Goal: Task Accomplishment & Management: Manage account settings

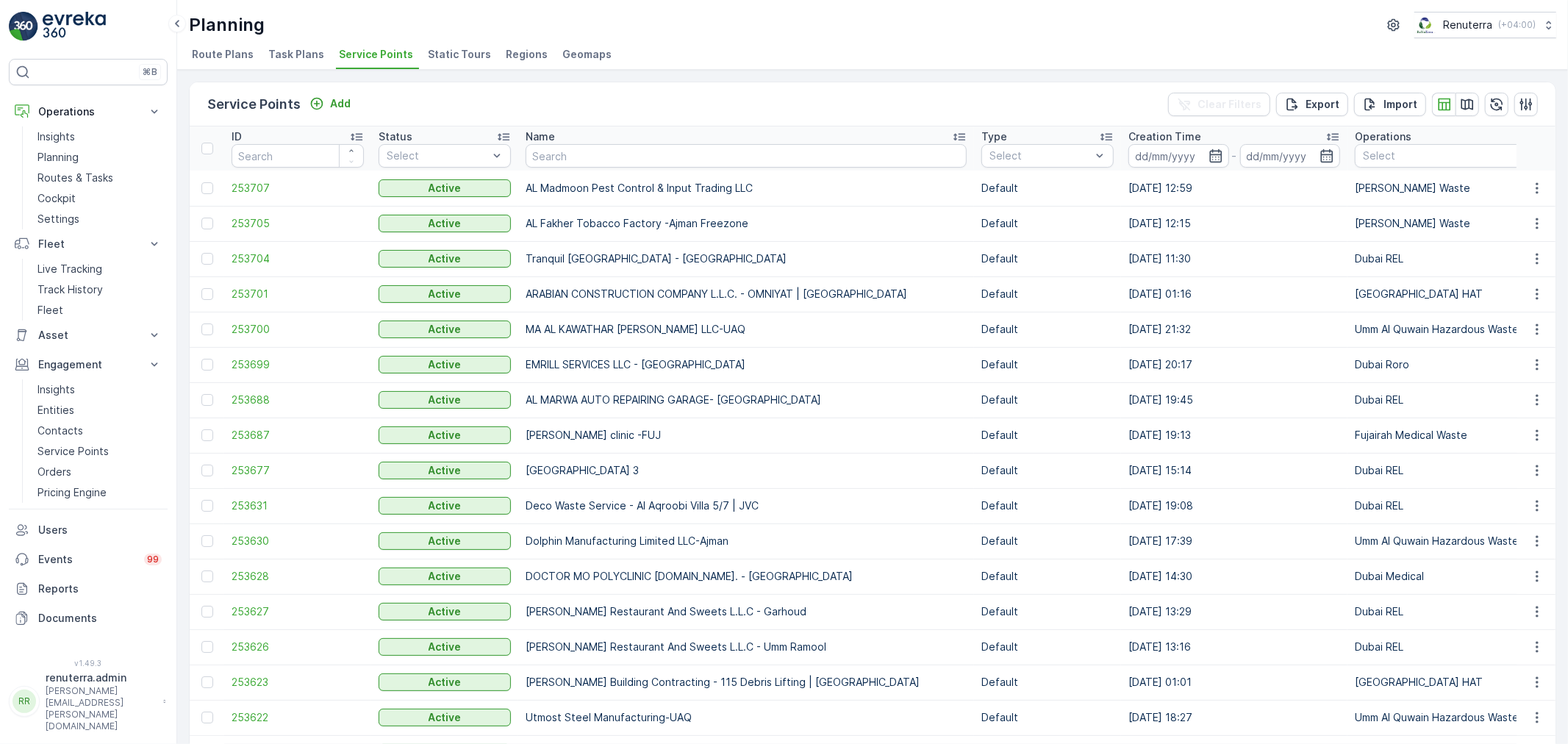
click at [551, 140] on p "Name" at bounding box center [540, 136] width 30 height 15
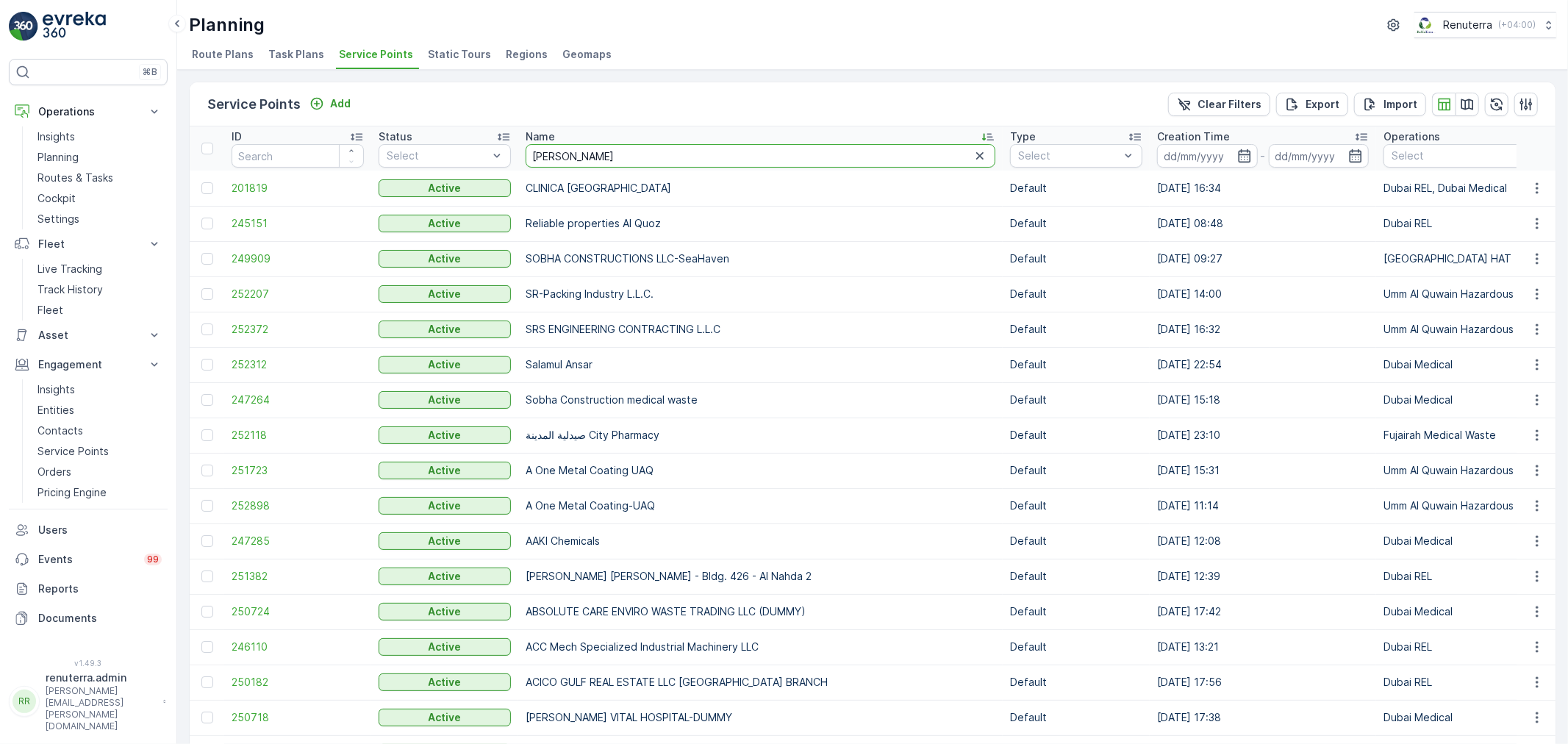
type input "Azizi"
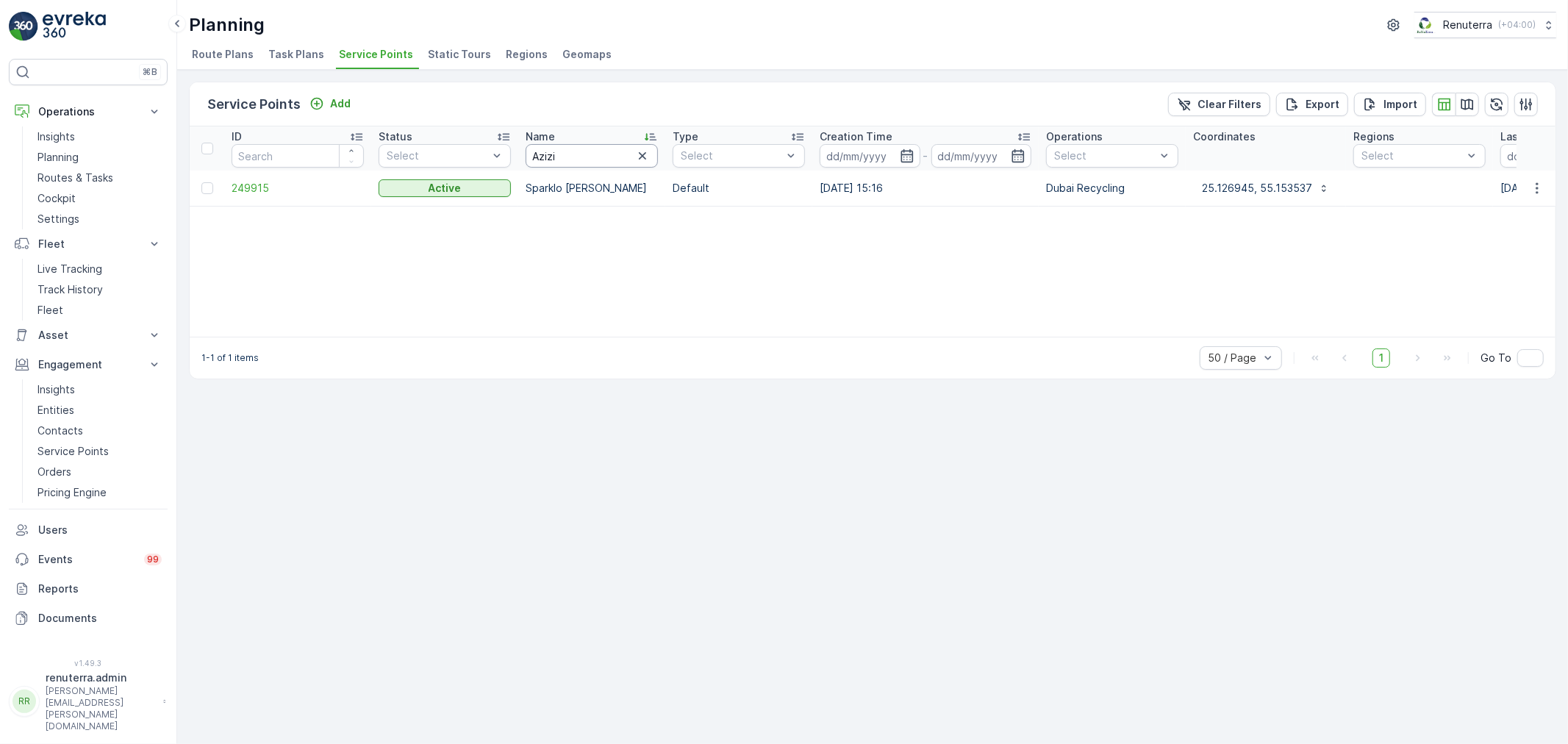
drag, startPoint x: 562, startPoint y: 147, endPoint x: 554, endPoint y: 144, distance: 8.5
click at [554, 144] on input "Azizi" at bounding box center [592, 156] width 132 height 23
type input "A"
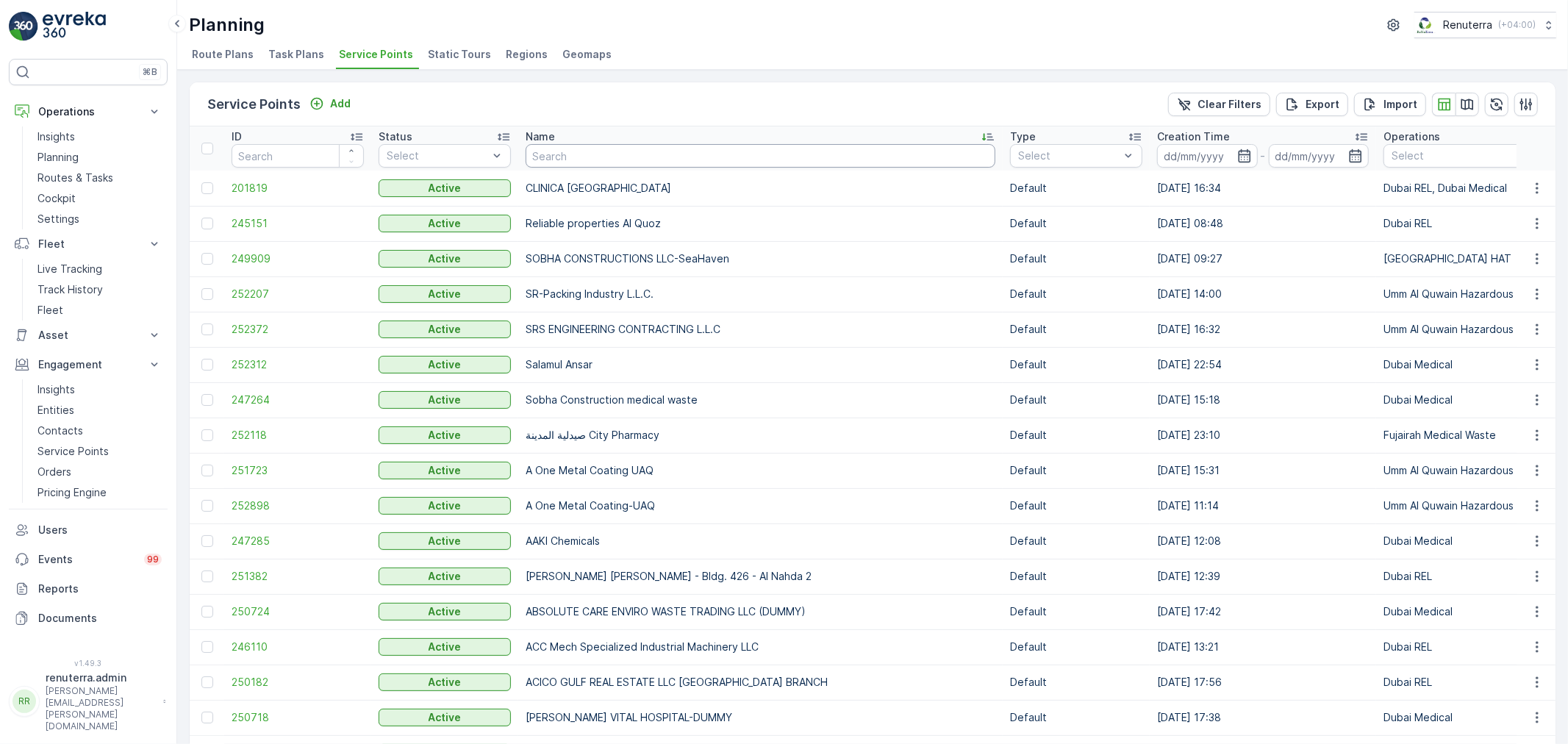
click at [594, 162] on input "text" at bounding box center [760, 156] width 469 height 23
type input "Salam"
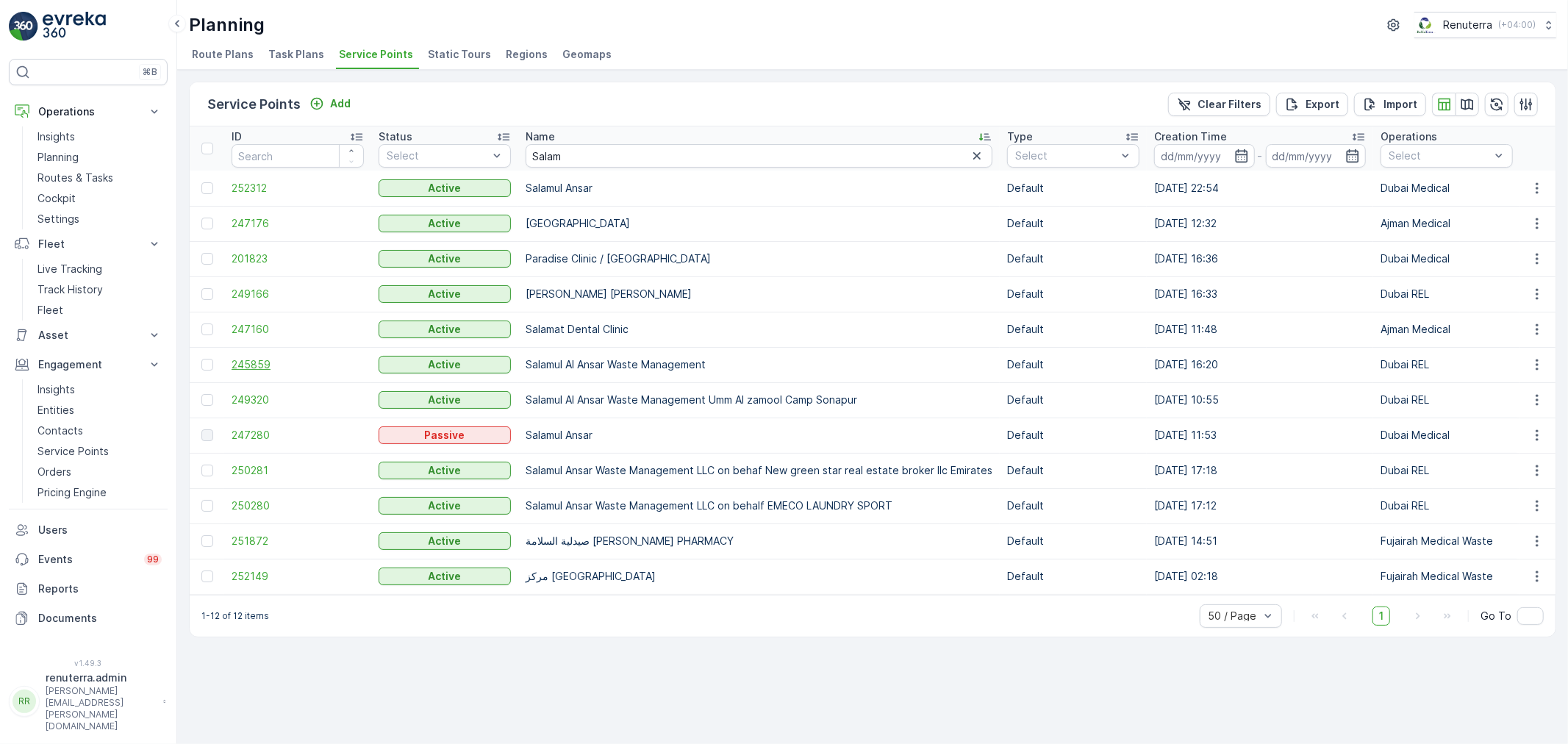
click at [279, 358] on span "245859" at bounding box center [297, 364] width 132 height 15
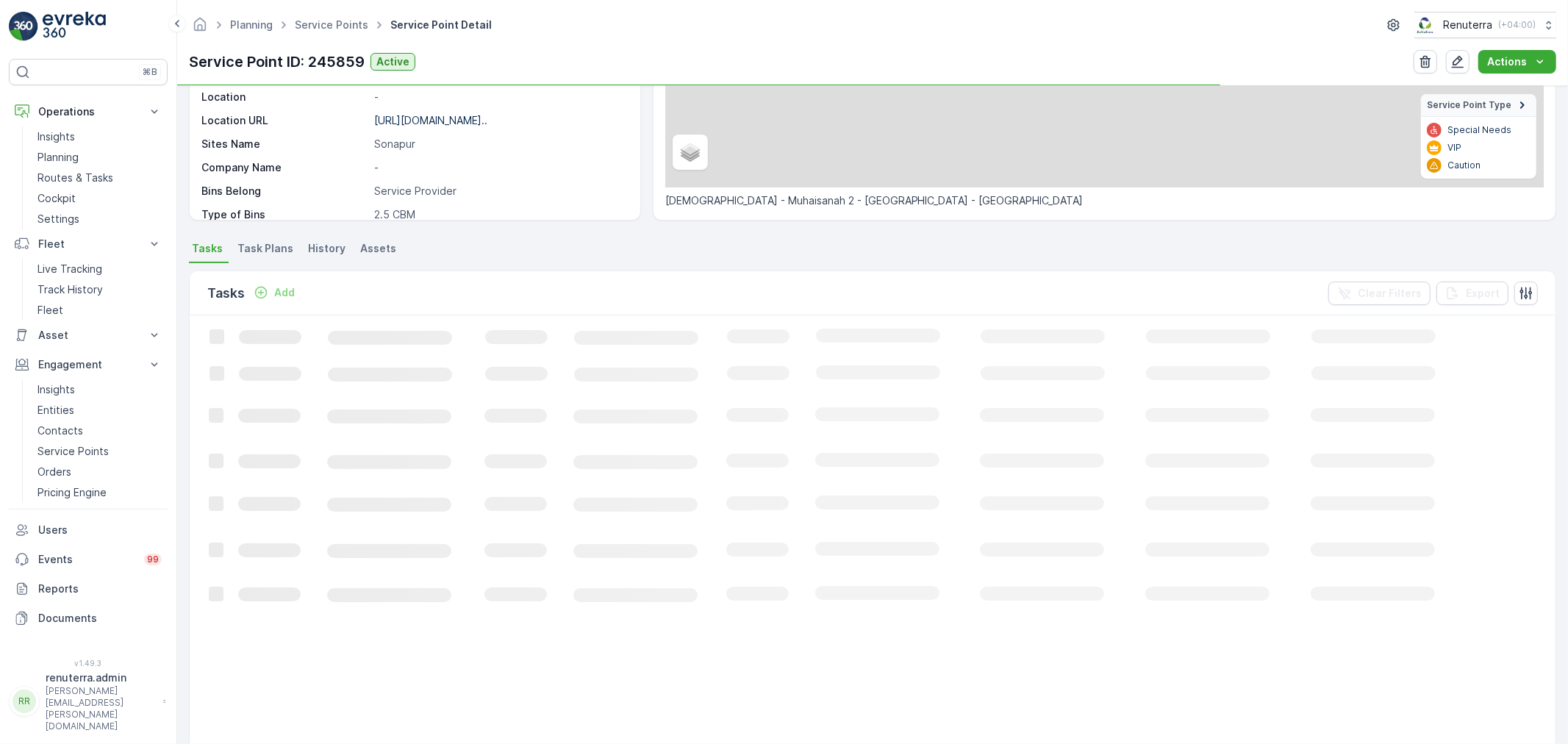
scroll to position [244, 0]
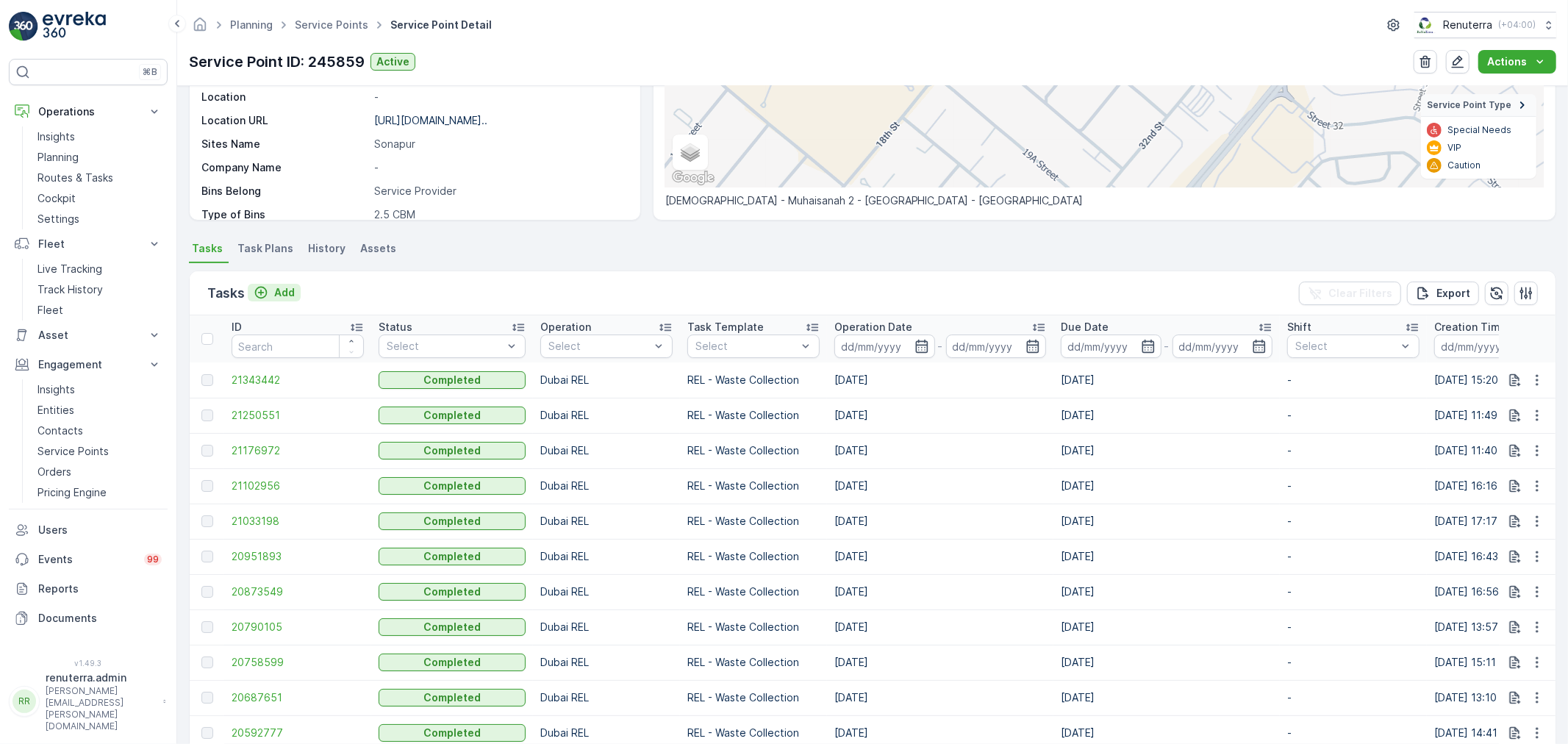
click at [281, 297] on p "Add" at bounding box center [284, 292] width 20 height 15
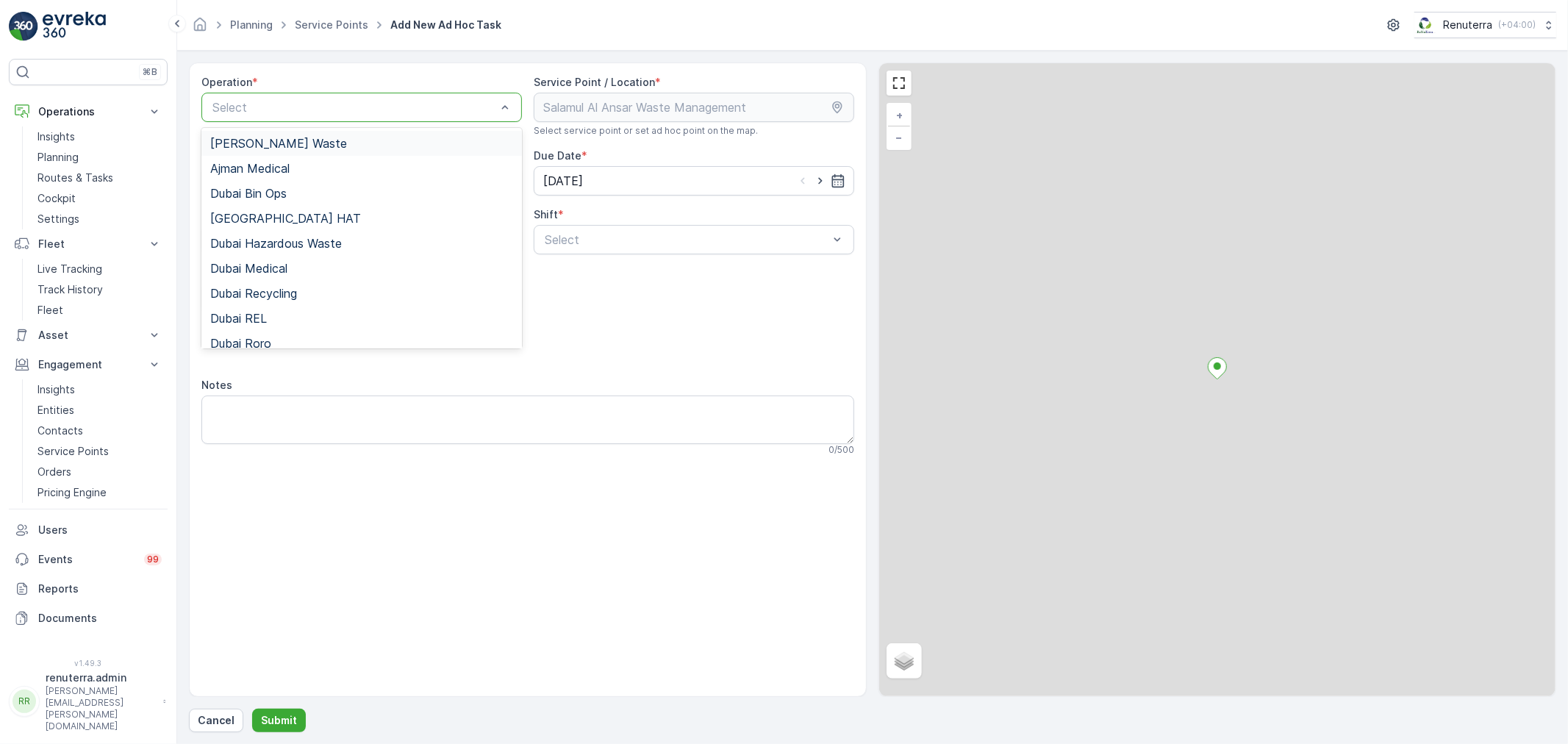
click at [270, 93] on div "Select" at bounding box center [362, 107] width 321 height 30
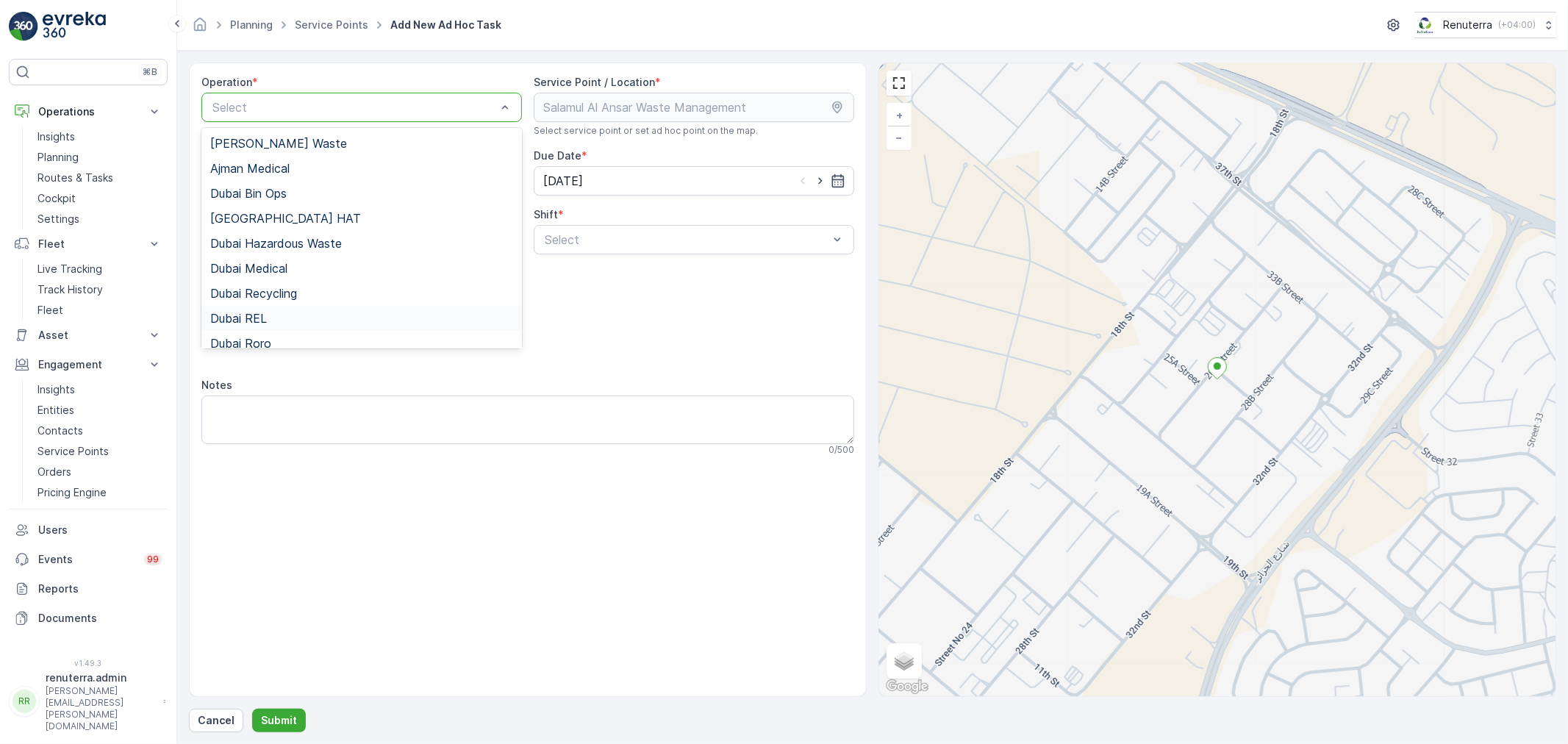
click at [272, 311] on div "Dubai REL" at bounding box center [361, 318] width 303 height 13
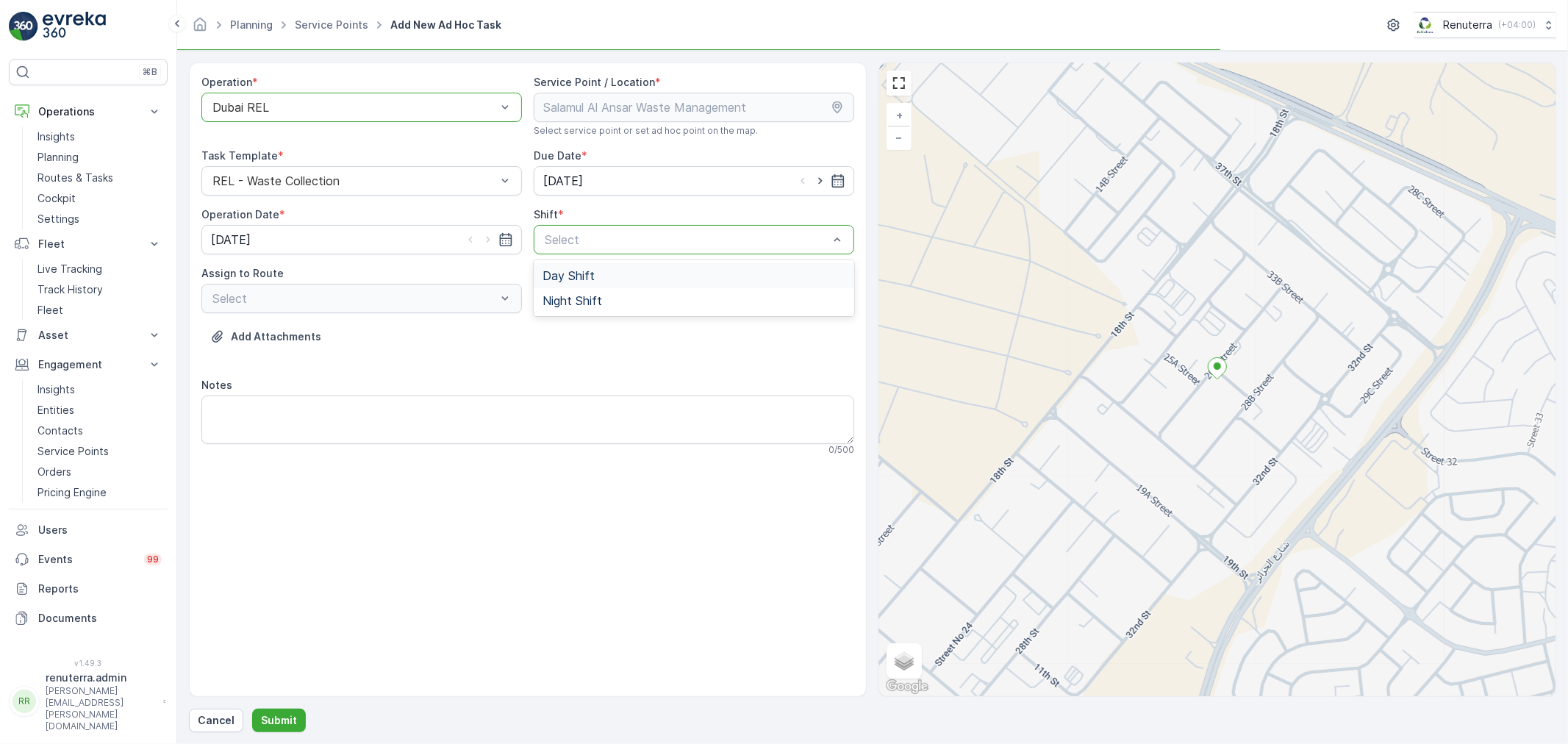
click at [610, 272] on div "Day Shift" at bounding box center [694, 275] width 303 height 13
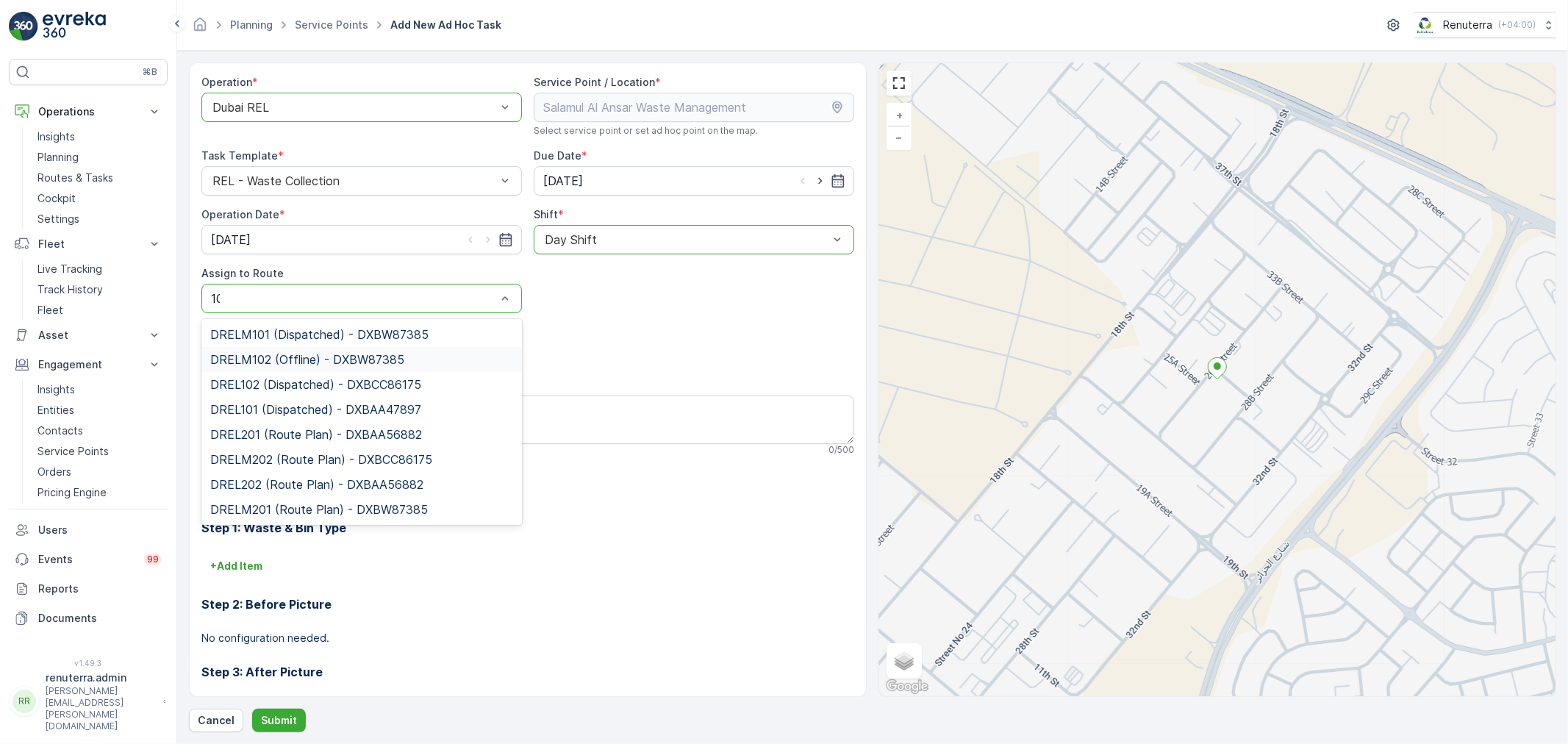
type input "102"
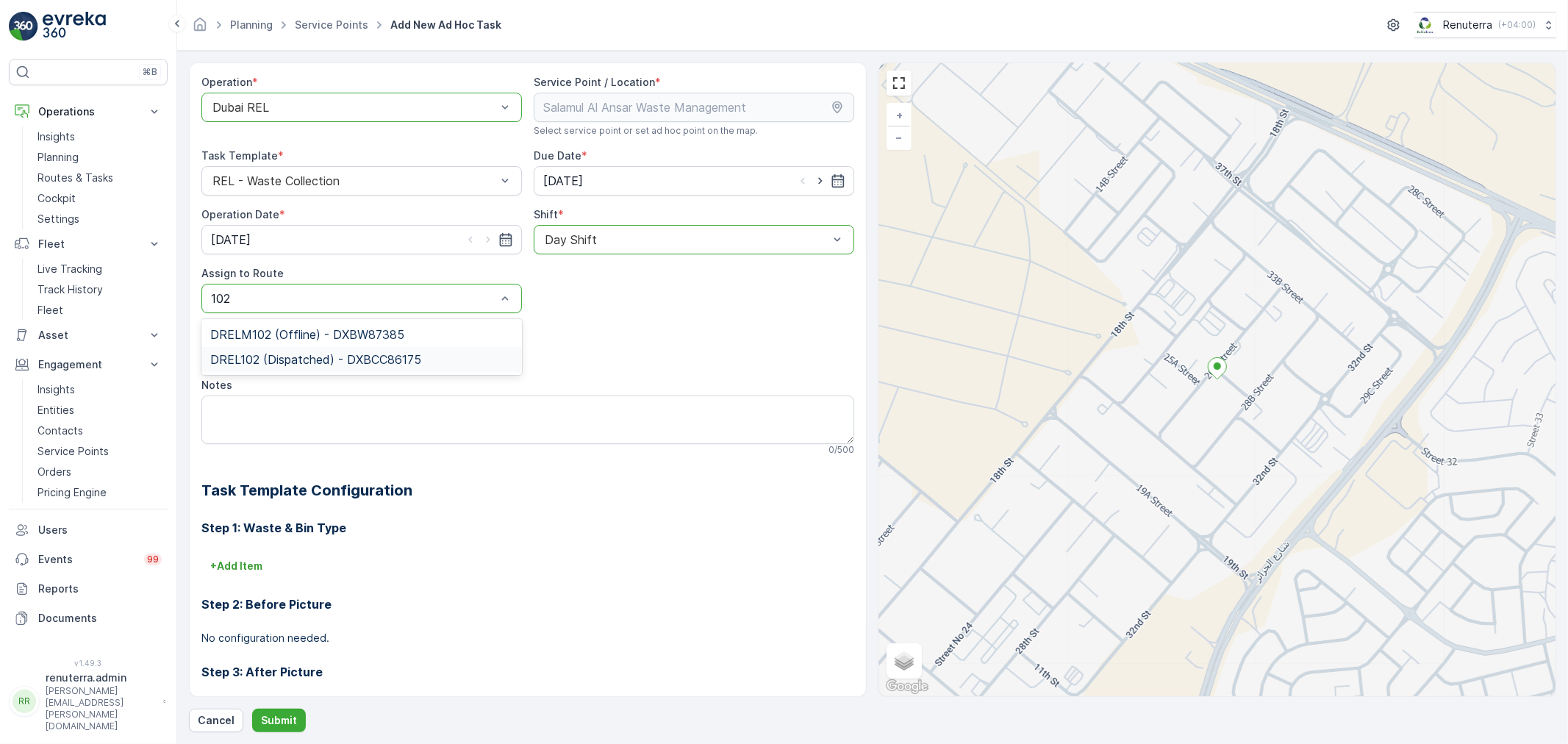
click at [326, 350] on div "DREL102 (Dispatched) - DXBCC86175" at bounding box center [362, 360] width 321 height 25
click at [269, 713] on p "Submit" at bounding box center [279, 720] width 36 height 15
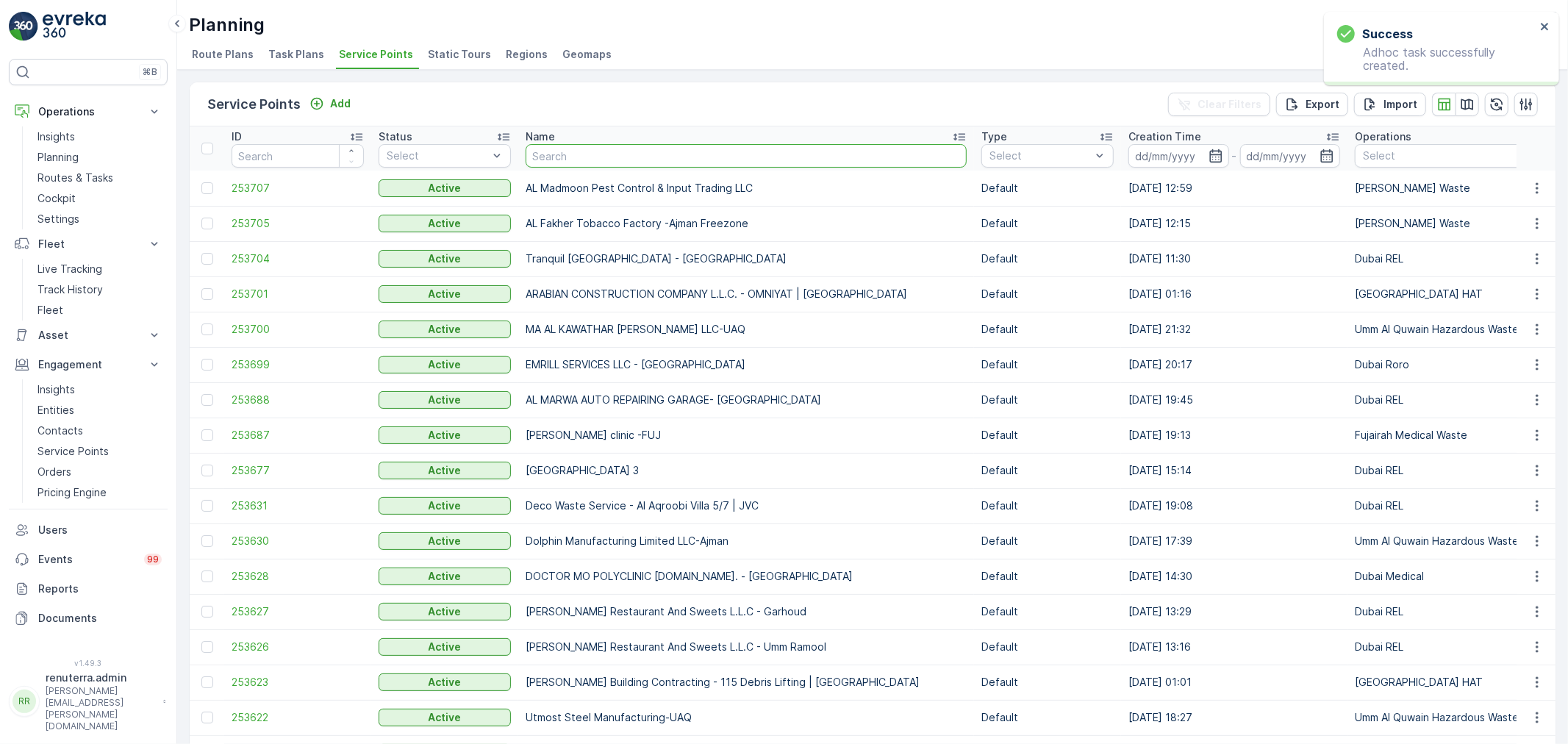
click at [549, 152] on input "text" at bounding box center [746, 156] width 441 height 23
type input "C"
type input "c"
click at [571, 154] on input "text" at bounding box center [746, 156] width 441 height 23
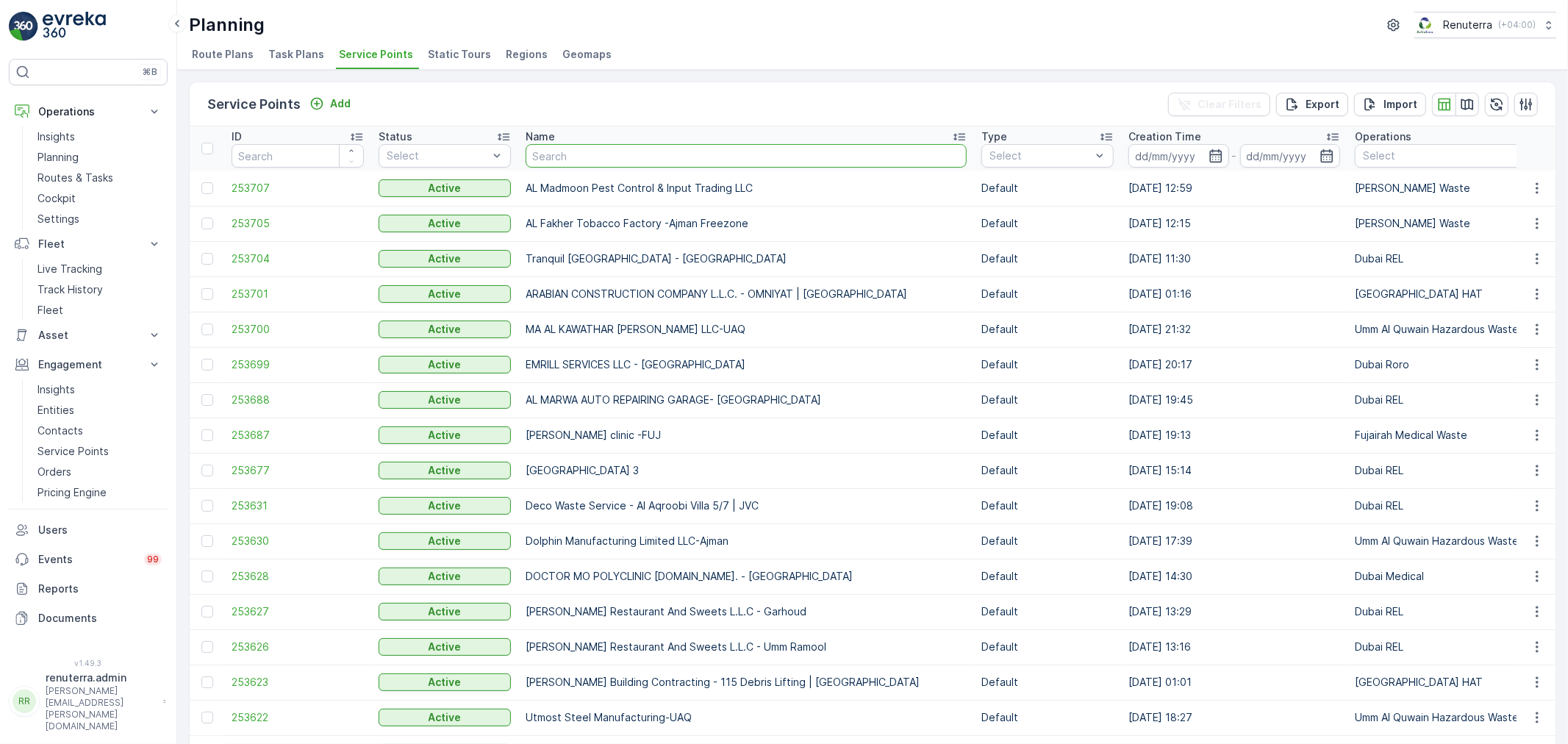
click at [563, 149] on input "text" at bounding box center [746, 156] width 441 height 23
type input "Tayer"
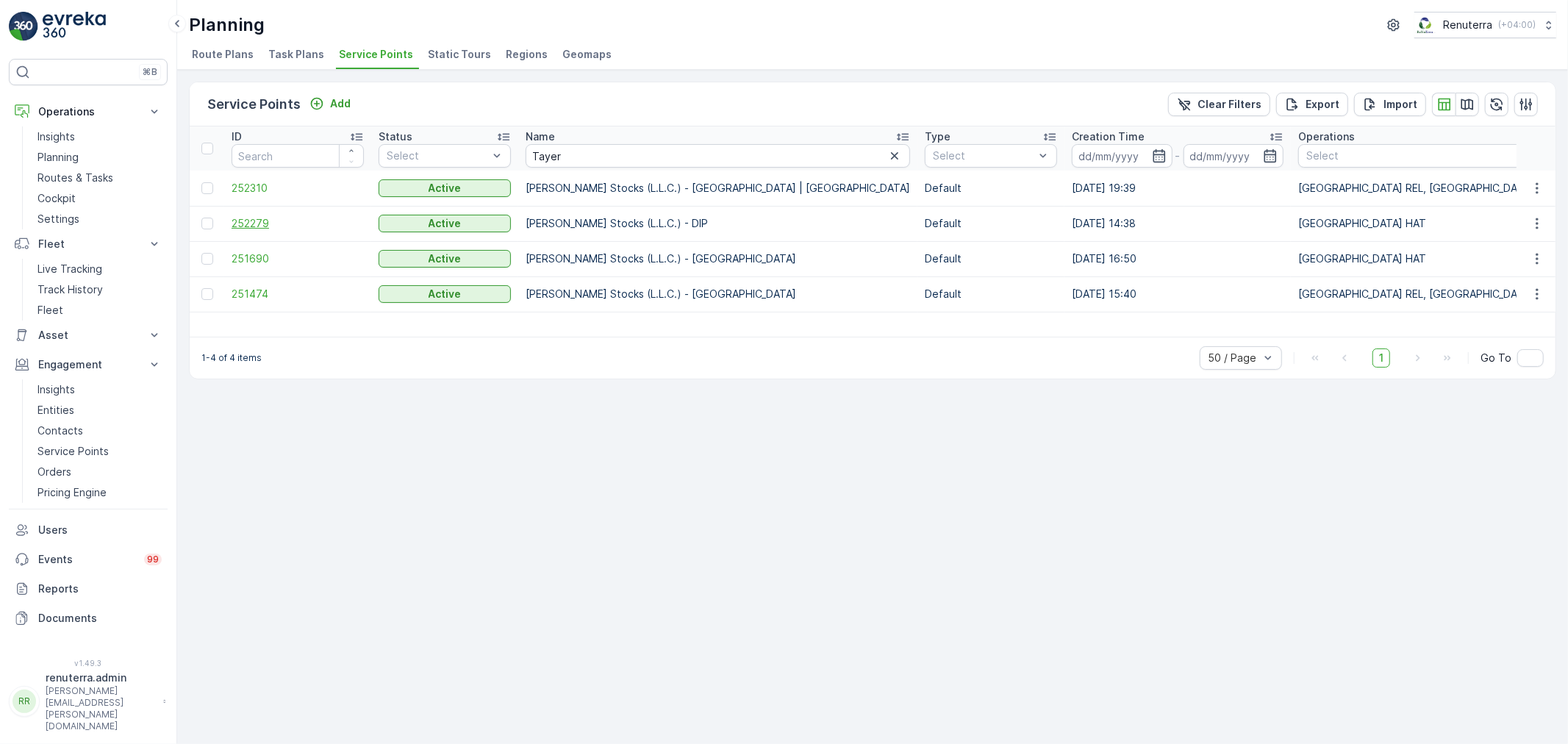
click at [292, 222] on span "252279" at bounding box center [297, 223] width 132 height 15
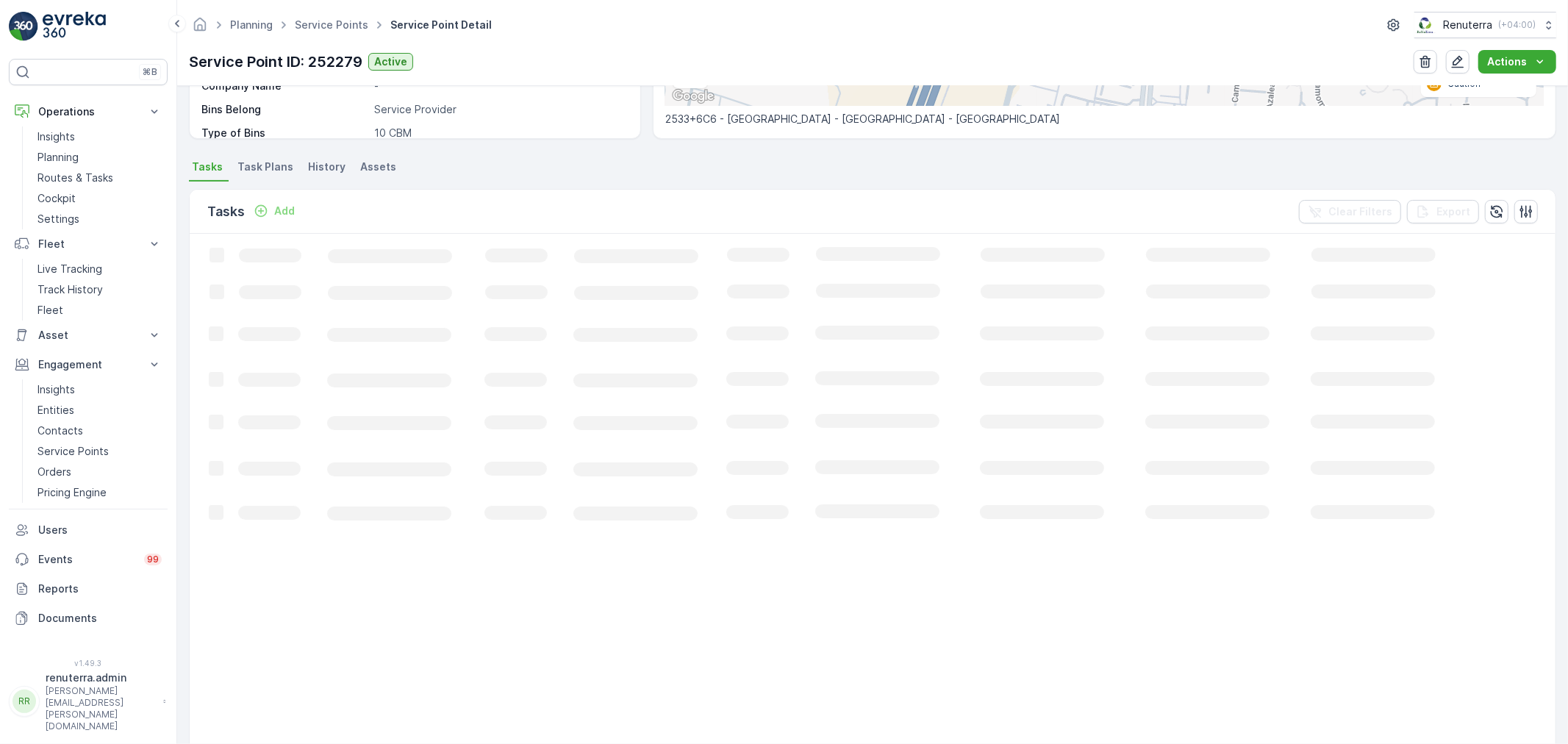
scroll to position [88, 0]
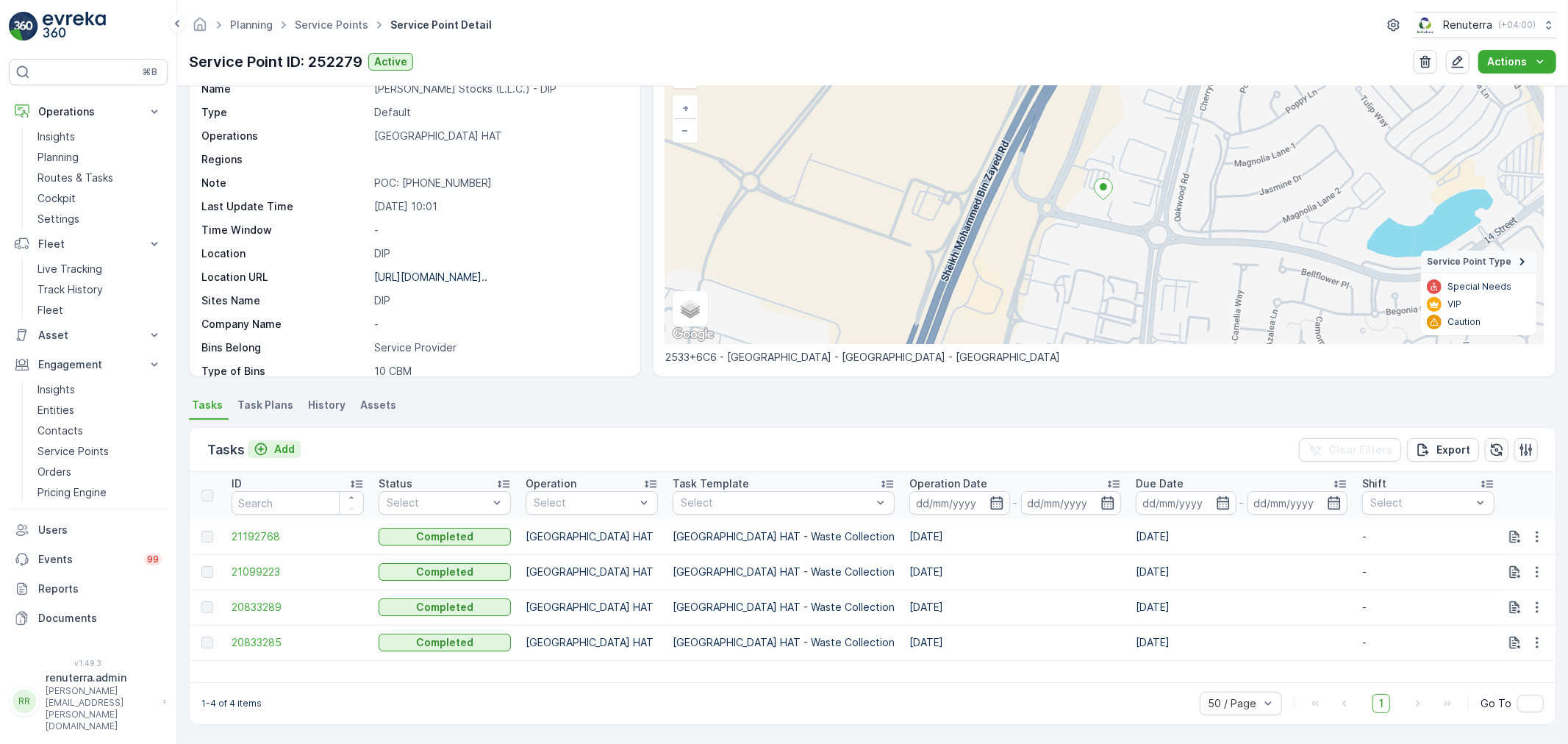
click at [283, 441] on p "Add" at bounding box center [284, 448] width 20 height 15
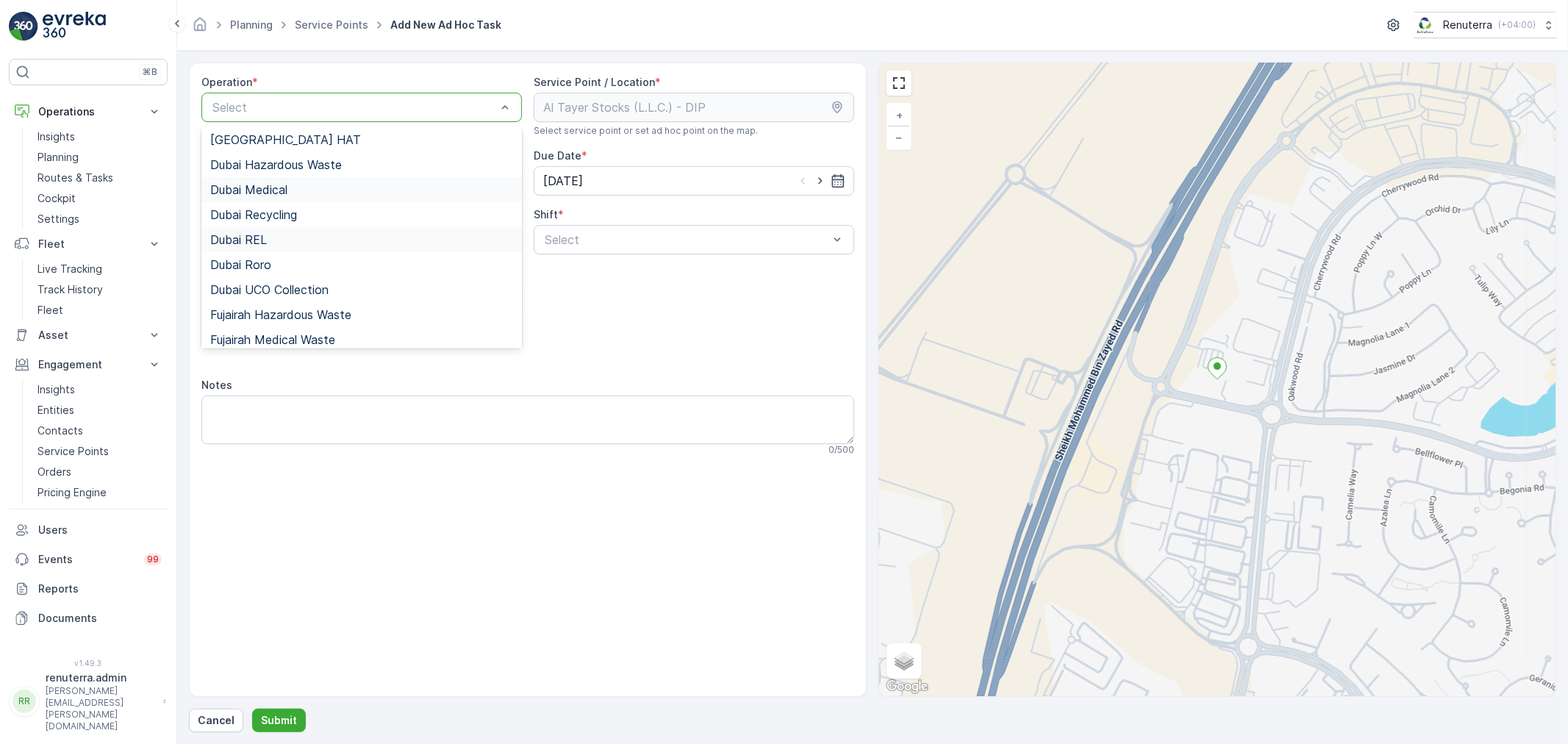
scroll to position [82, 0]
click at [310, 139] on div "[GEOGRAPHIC_DATA] HAT" at bounding box center [361, 136] width 303 height 13
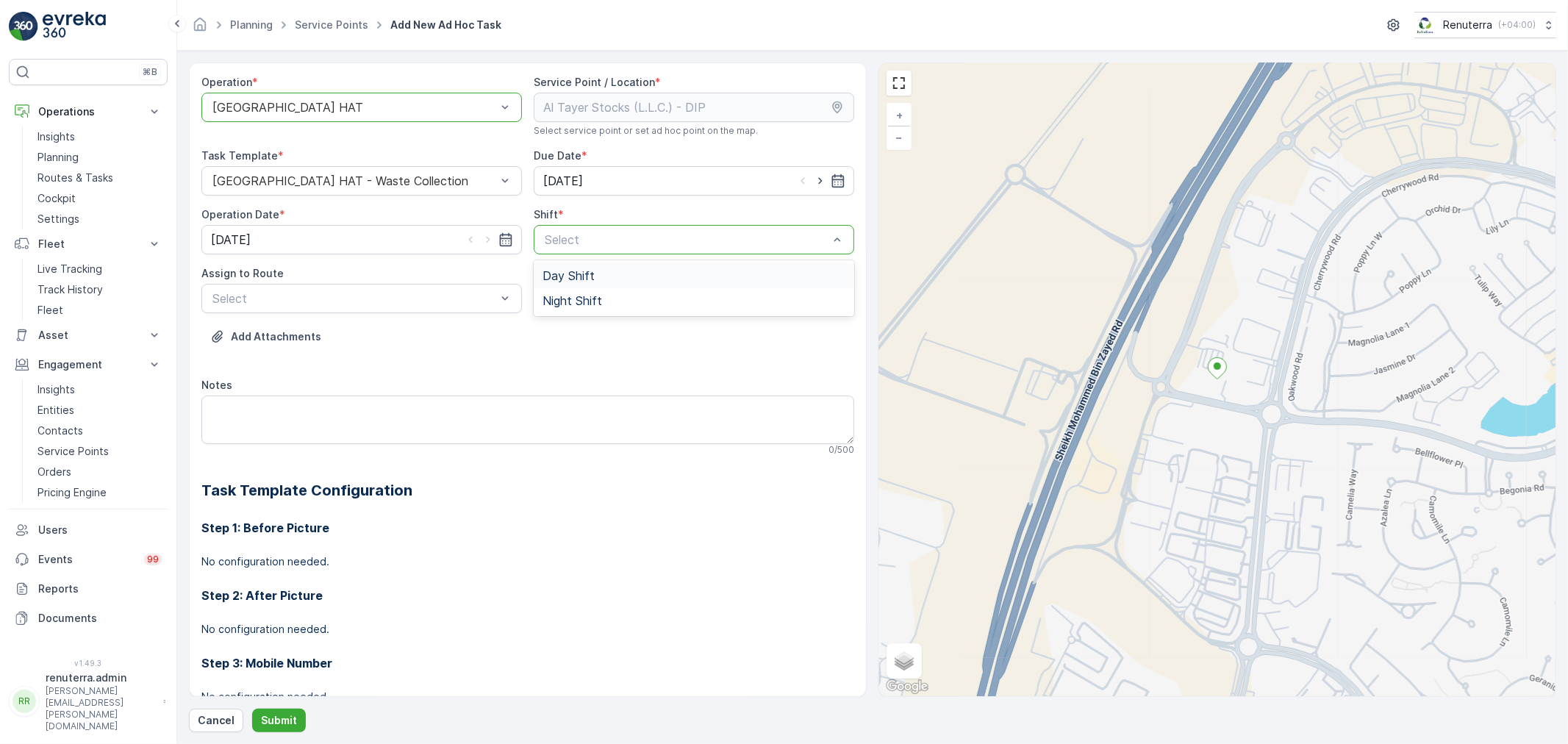
click at [562, 251] on div "Select" at bounding box center [694, 240] width 321 height 30
click at [563, 267] on div "Day Shift" at bounding box center [694, 275] width 321 height 25
click at [466, 311] on div "Select" at bounding box center [362, 298] width 321 height 30
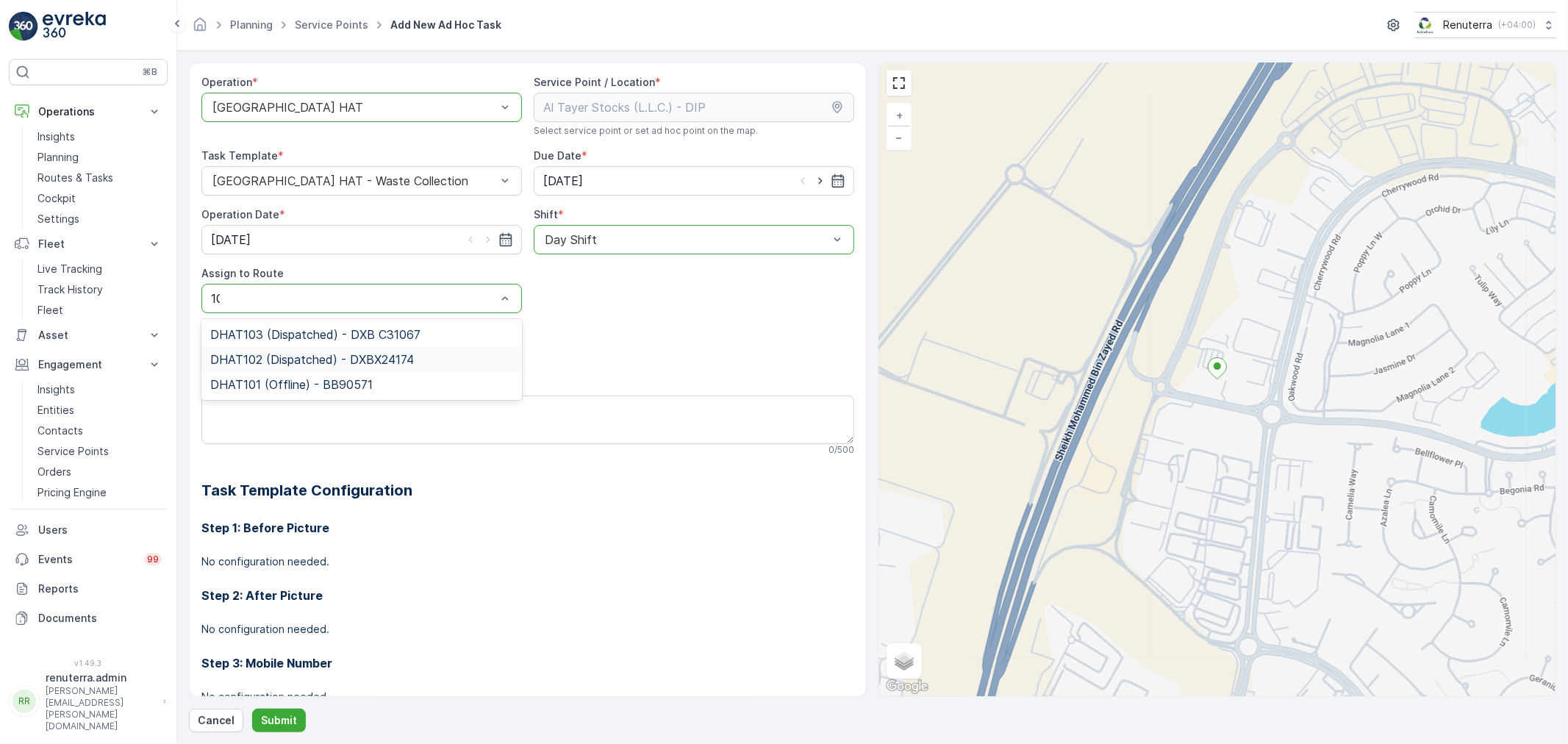
type input "102"
click at [359, 335] on span "DHAT102 (Dispatched) - DXBX24174" at bounding box center [312, 334] width 204 height 13
click at [346, 292] on div at bounding box center [354, 298] width 287 height 13
type input "103"
click at [329, 333] on span "DHAT103 (Dispatched) - DXB C31067" at bounding box center [315, 334] width 210 height 13
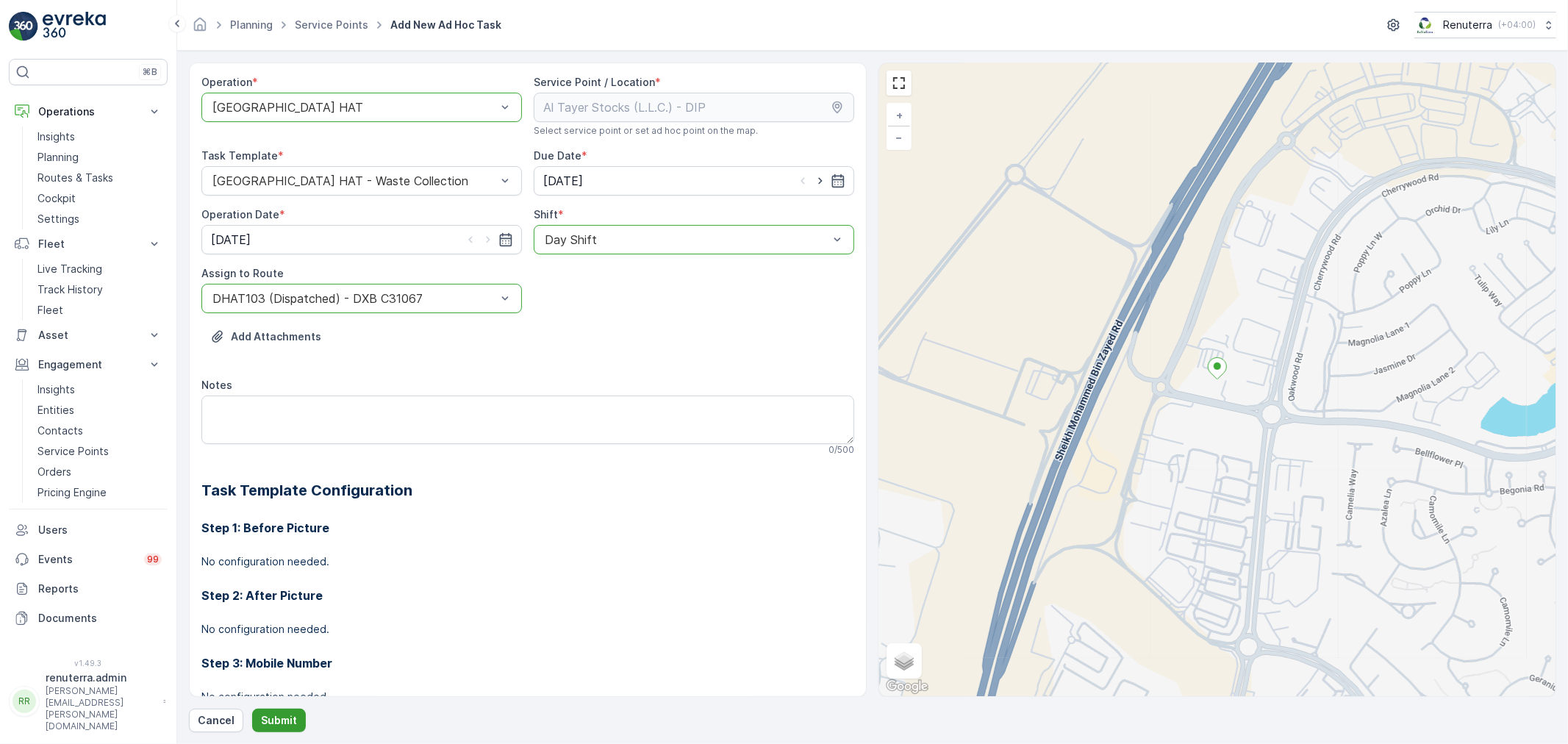
click at [263, 728] on p "Submit" at bounding box center [279, 720] width 36 height 15
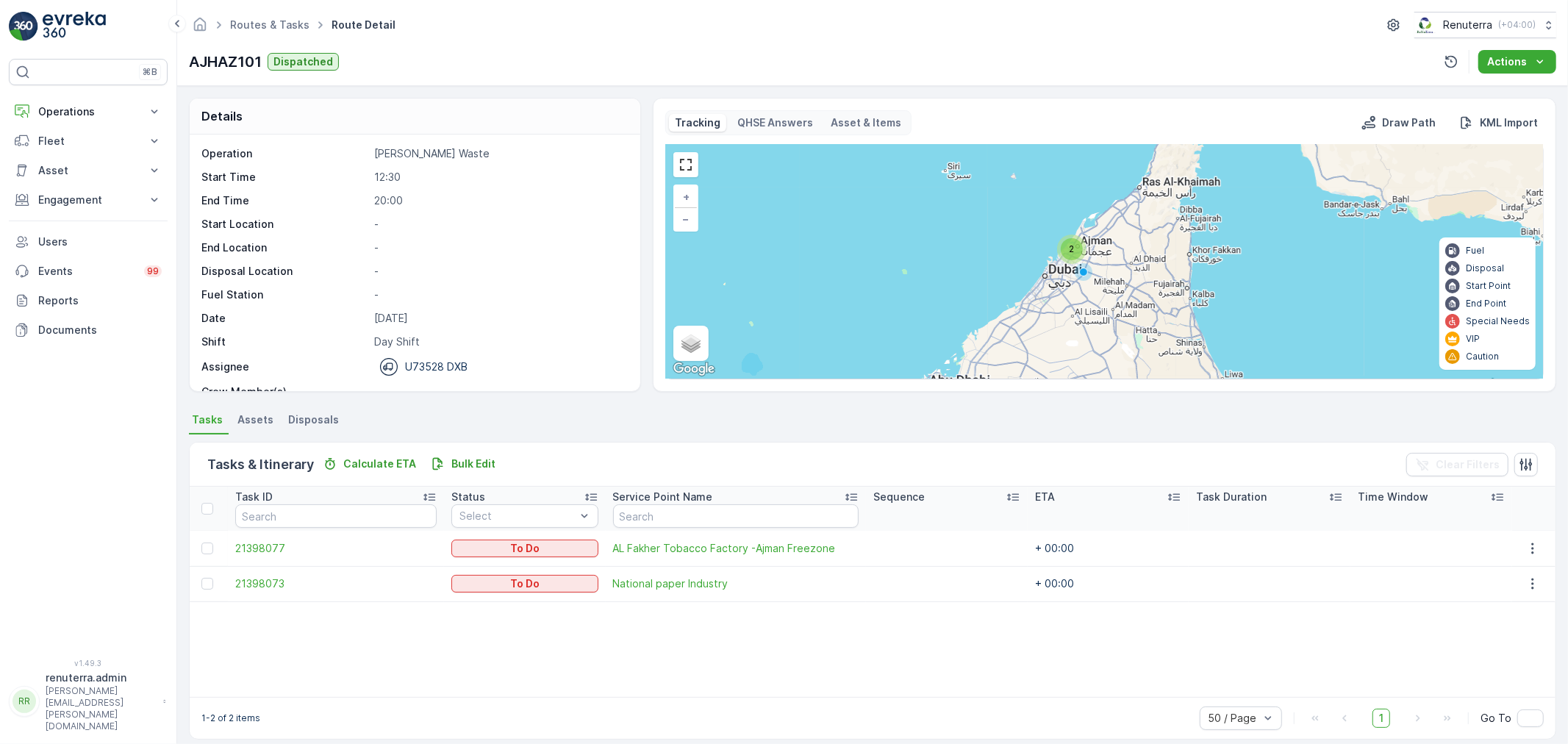
scroll to position [13, 0]
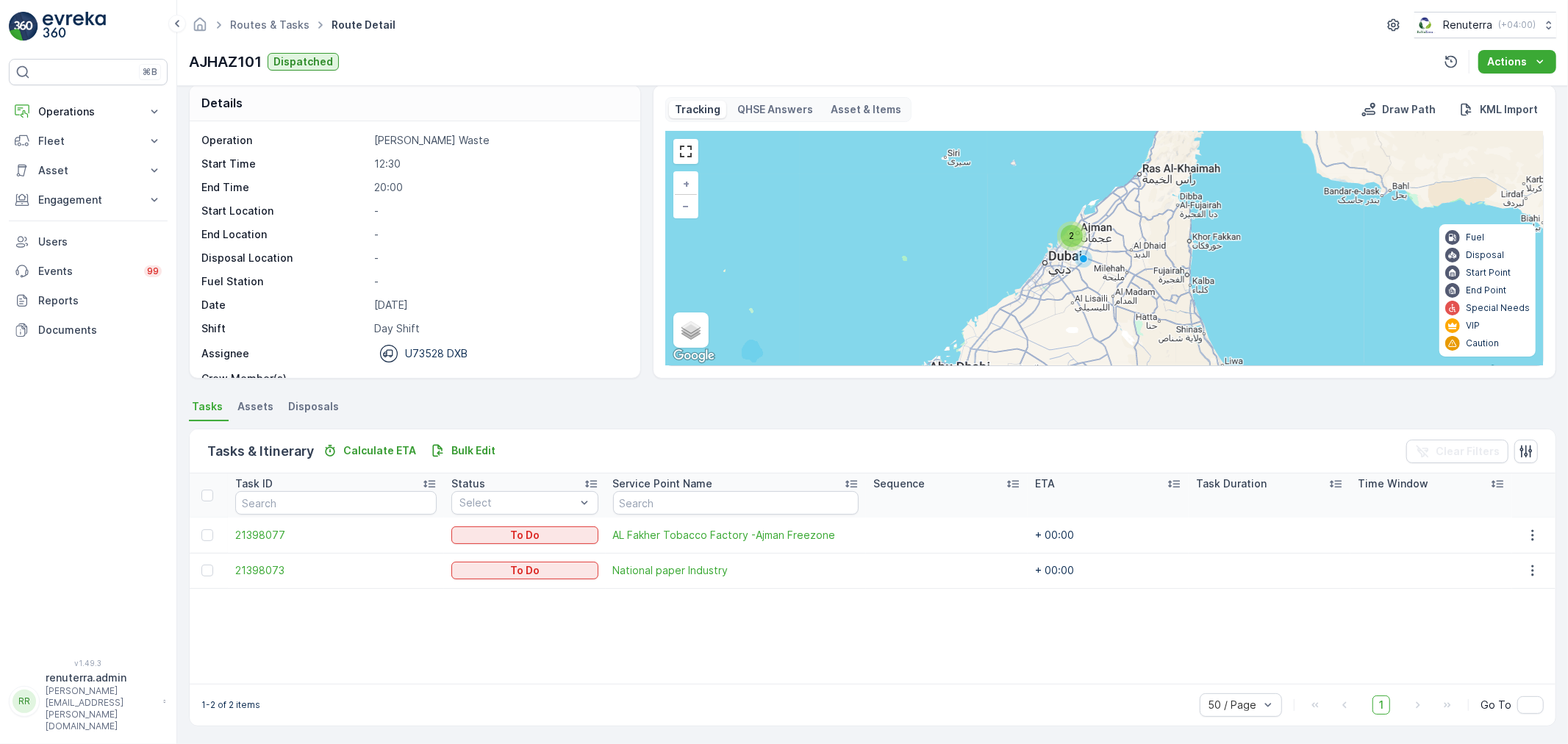
click at [225, 30] on li "Routes & Tasks Route Detail" at bounding box center [294, 25] width 209 height 21
click at [225, 26] on icon at bounding box center [219, 25] width 16 height 16
click at [265, 23] on link "Routes & Tasks" at bounding box center [270, 25] width 79 height 12
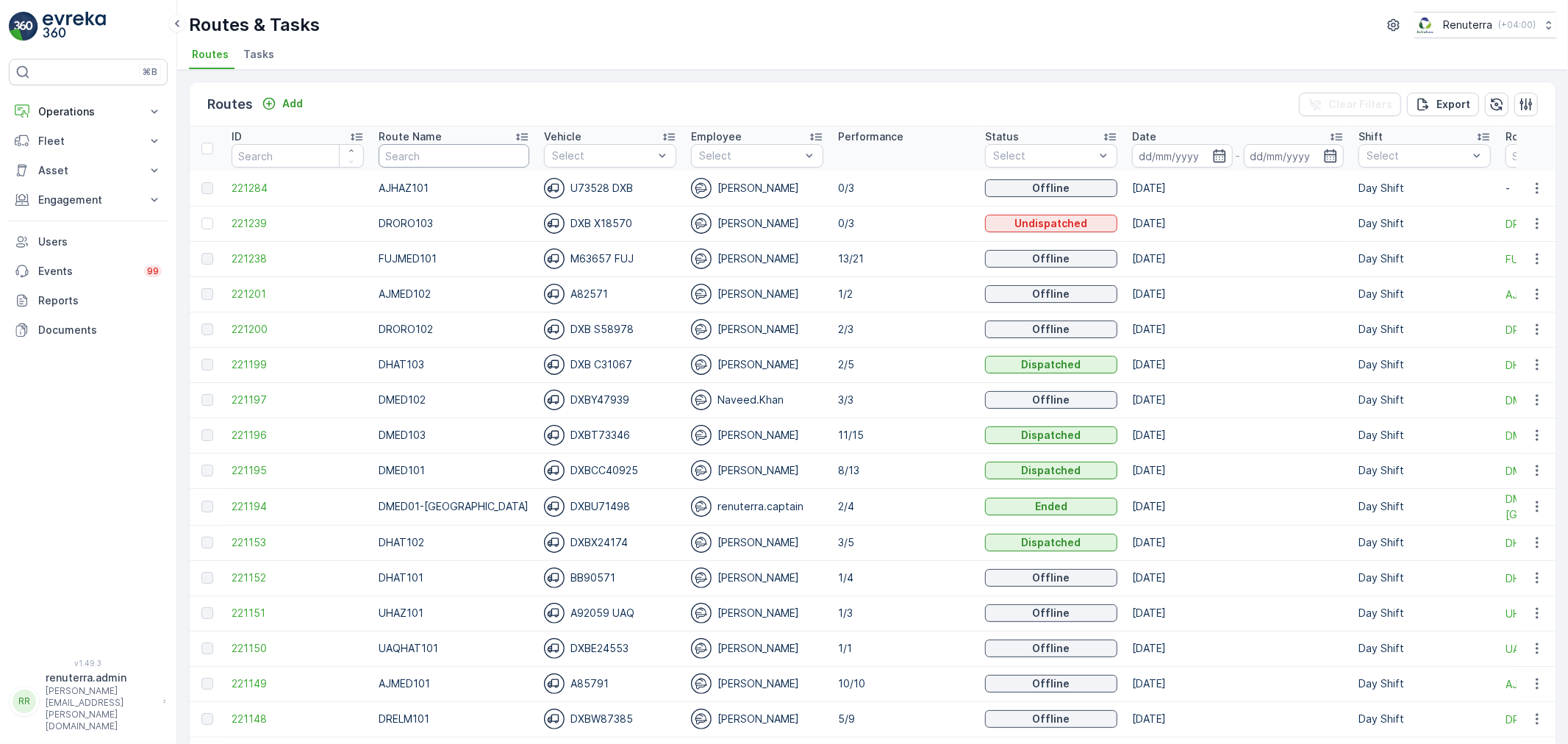
click at [404, 157] on input "text" at bounding box center [454, 156] width 151 height 23
type input "HAZ"
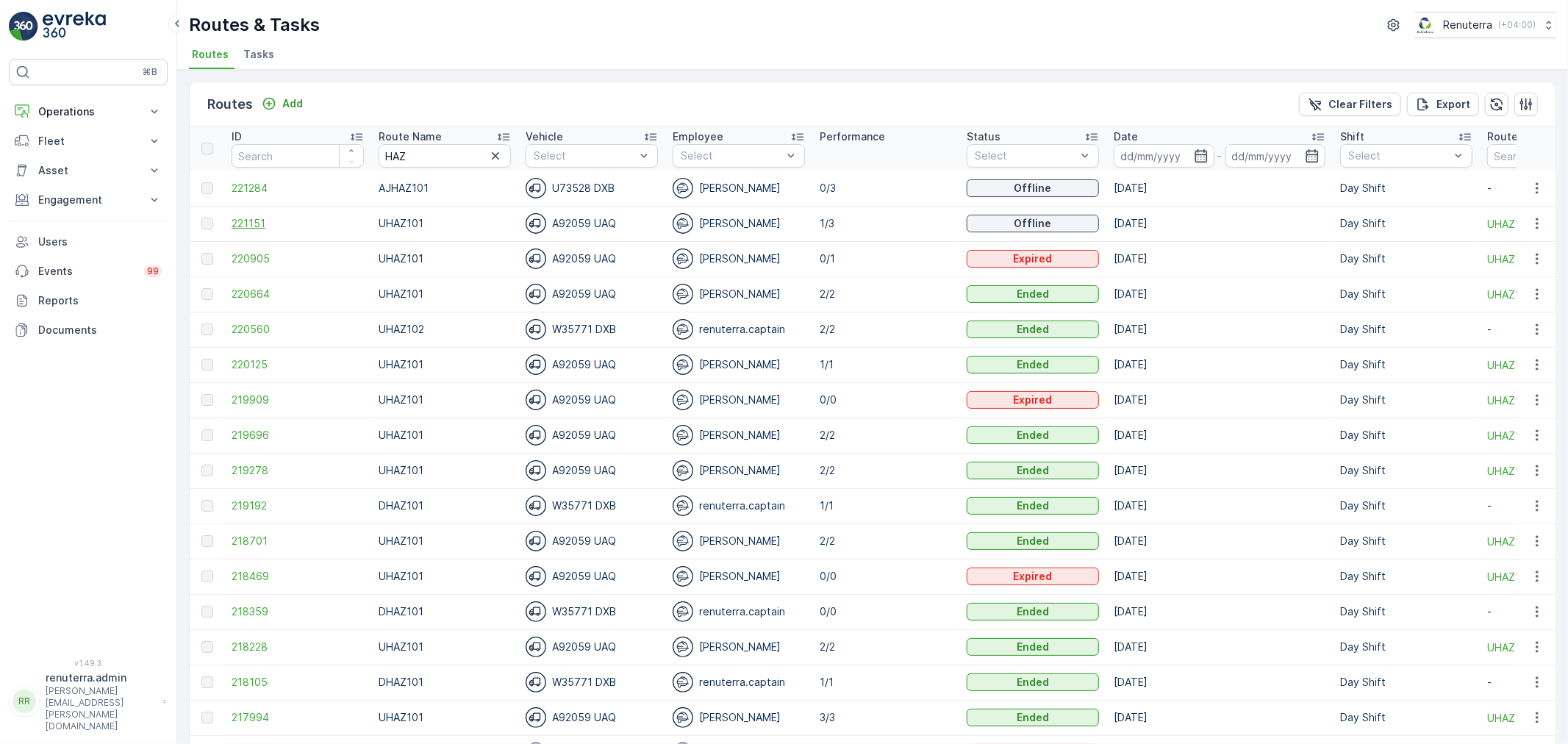
click at [270, 221] on span "221151" at bounding box center [297, 223] width 132 height 15
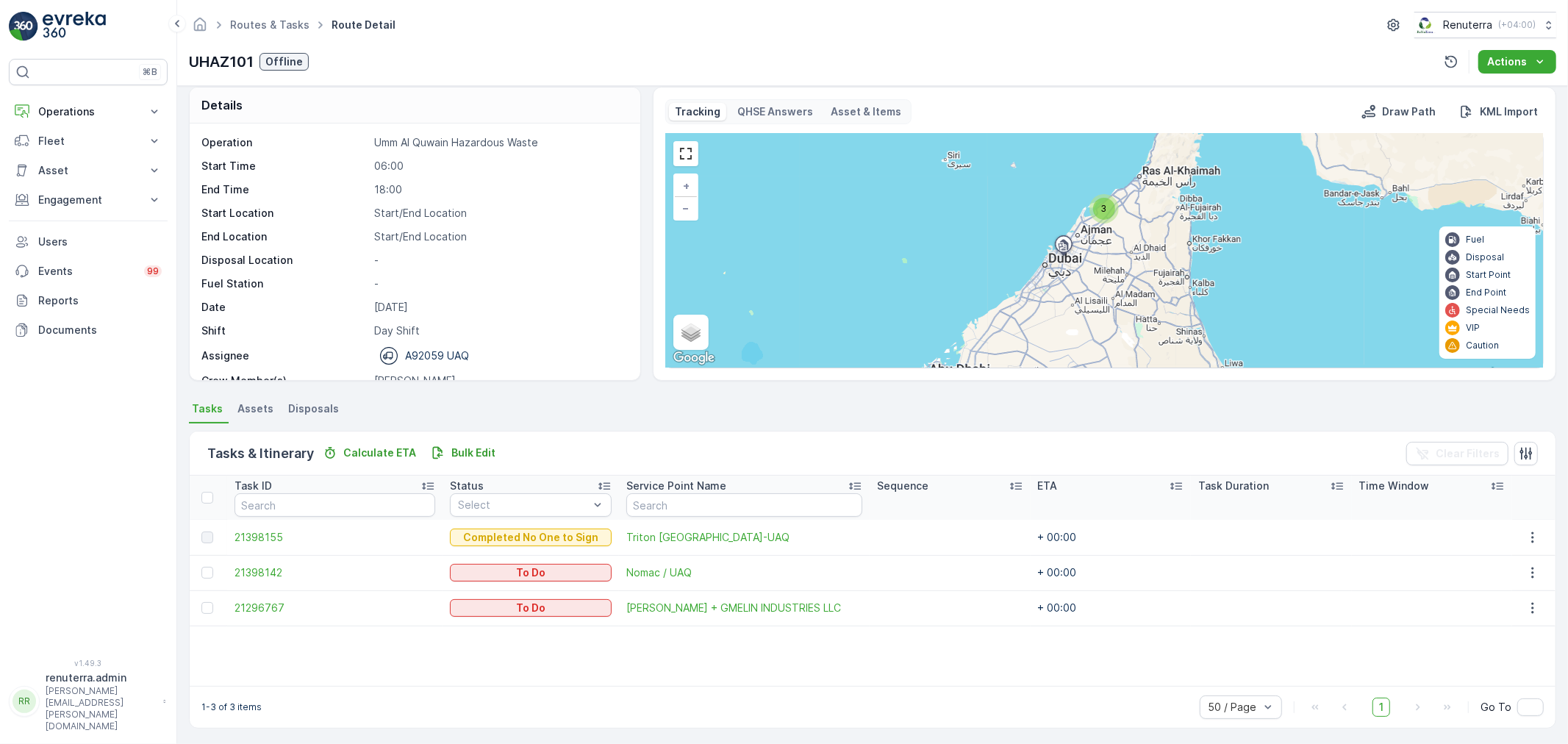
scroll to position [13, 0]
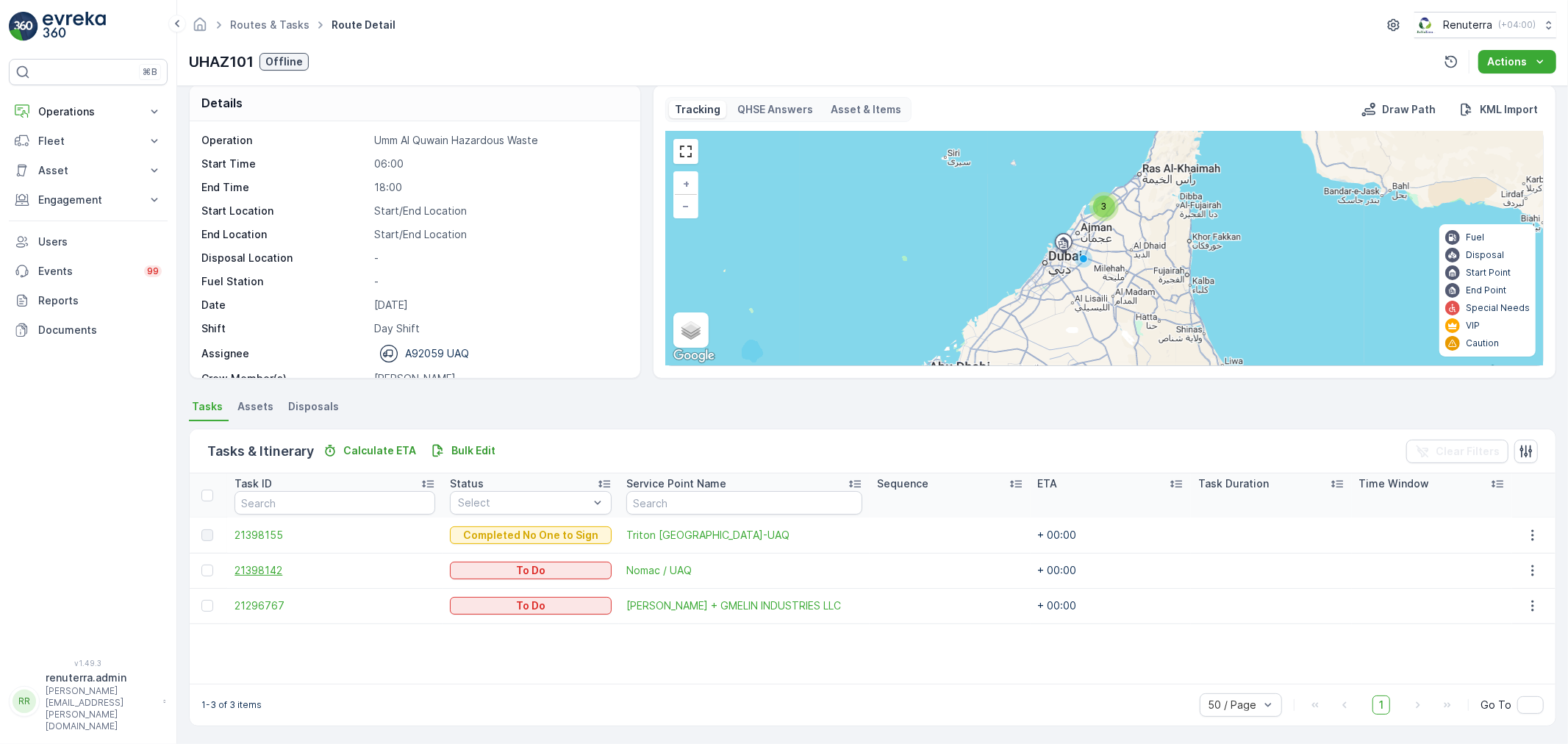
click at [300, 569] on span "21398142" at bounding box center [335, 570] width 201 height 15
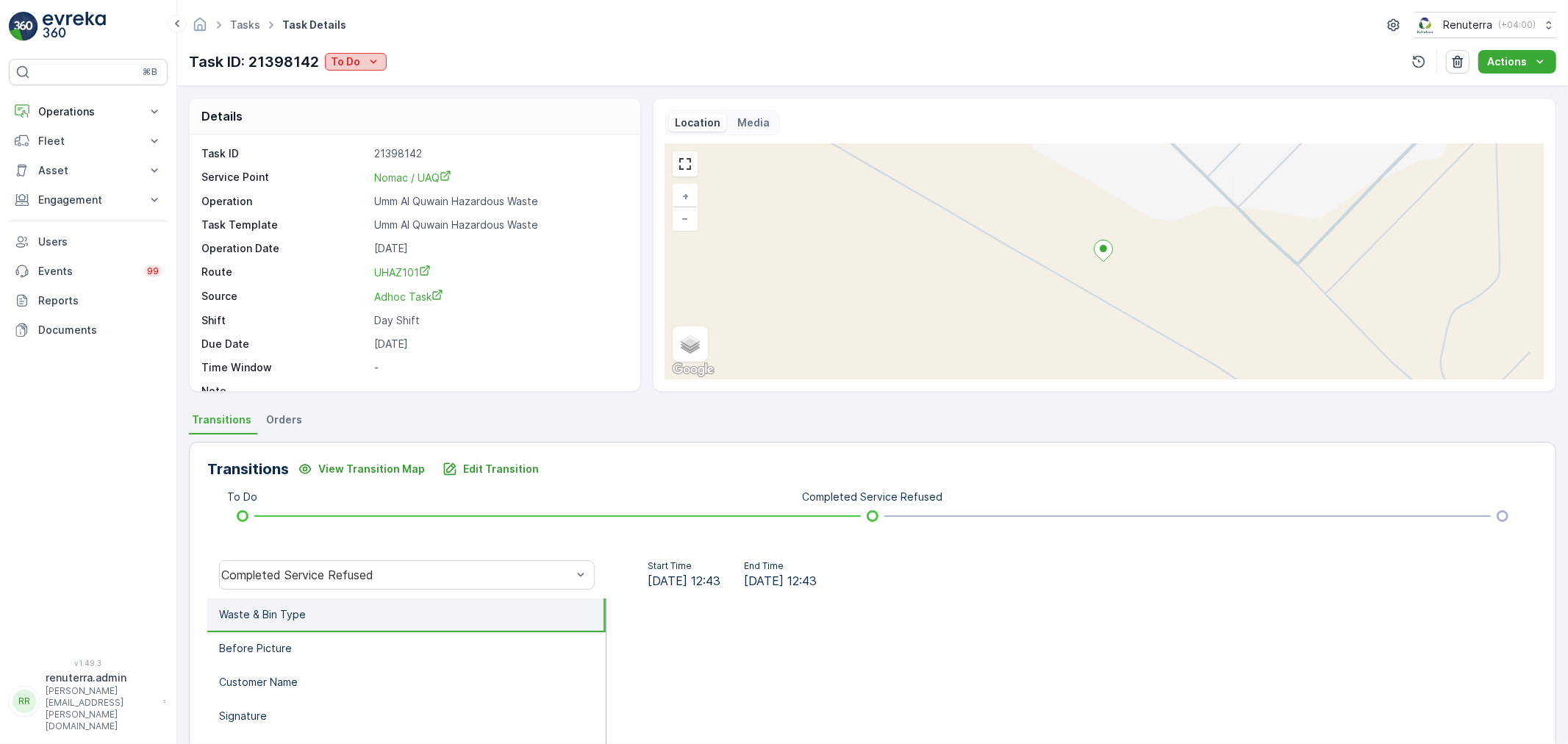
click at [369, 62] on icon "To Do" at bounding box center [373, 61] width 15 height 15
click at [416, 121] on span "Completed No One to Sign" at bounding box center [402, 125] width 134 height 15
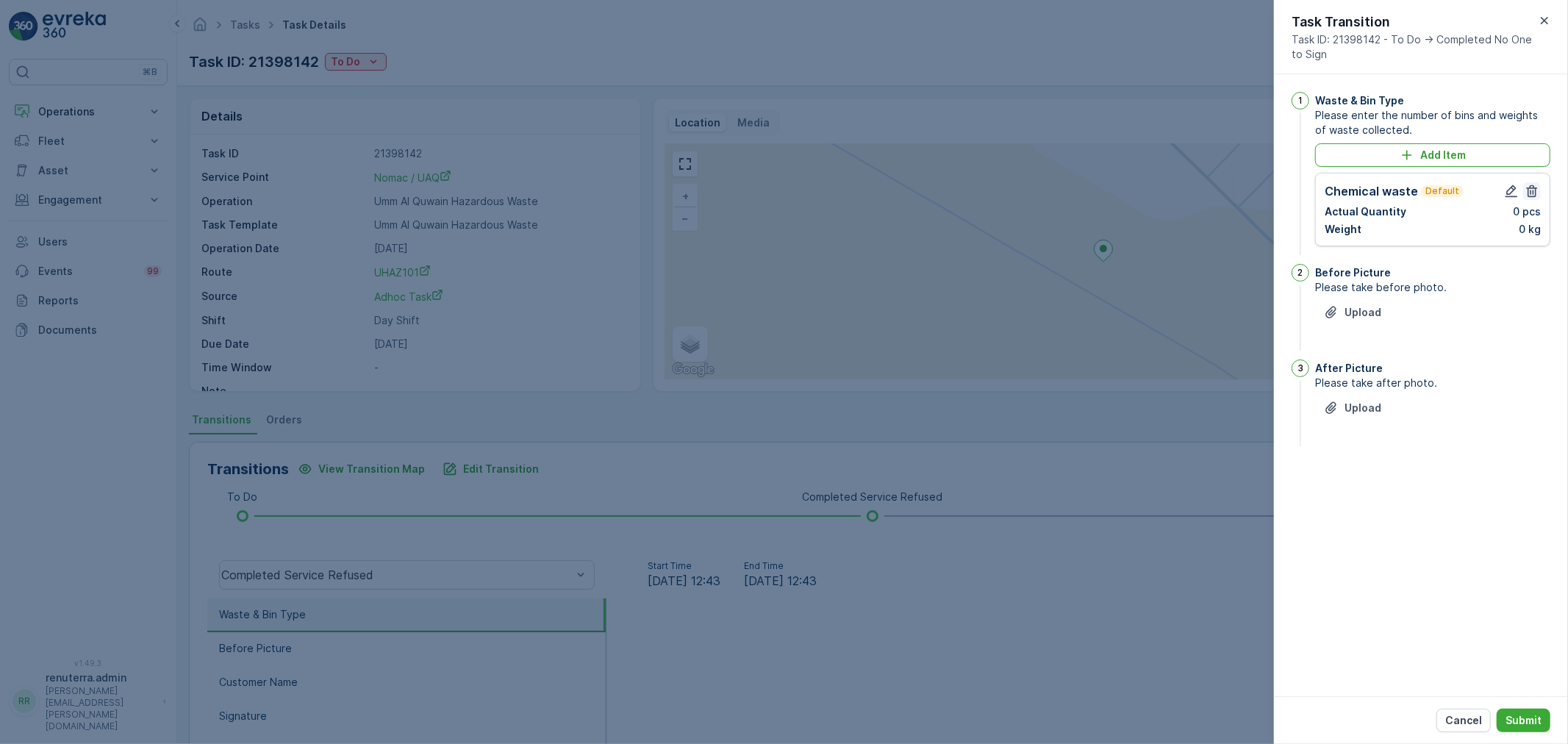
click at [1539, 193] on button "button" at bounding box center [1531, 191] width 18 height 18
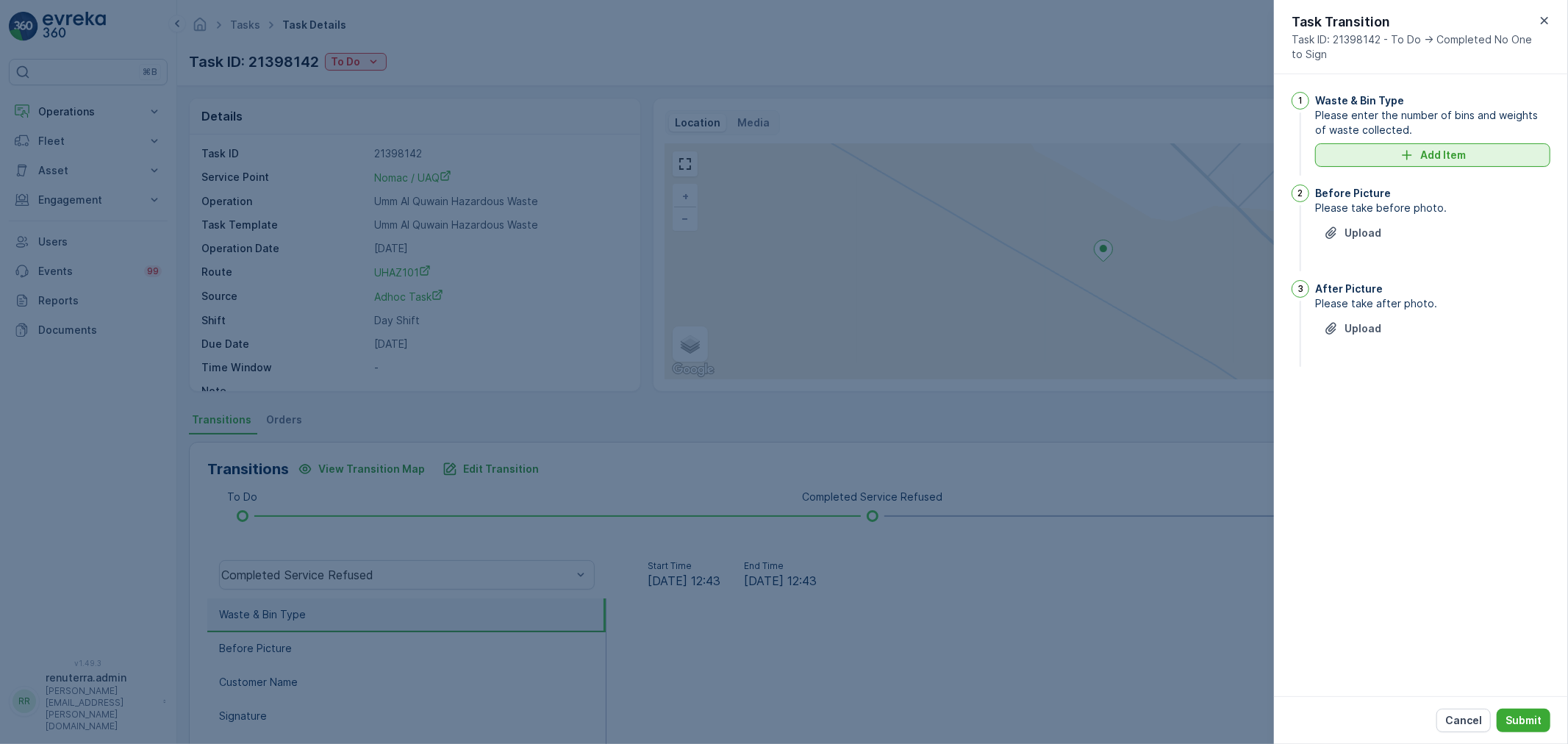
click at [1489, 163] on div "Add Item" at bounding box center [1432, 155] width 217 height 15
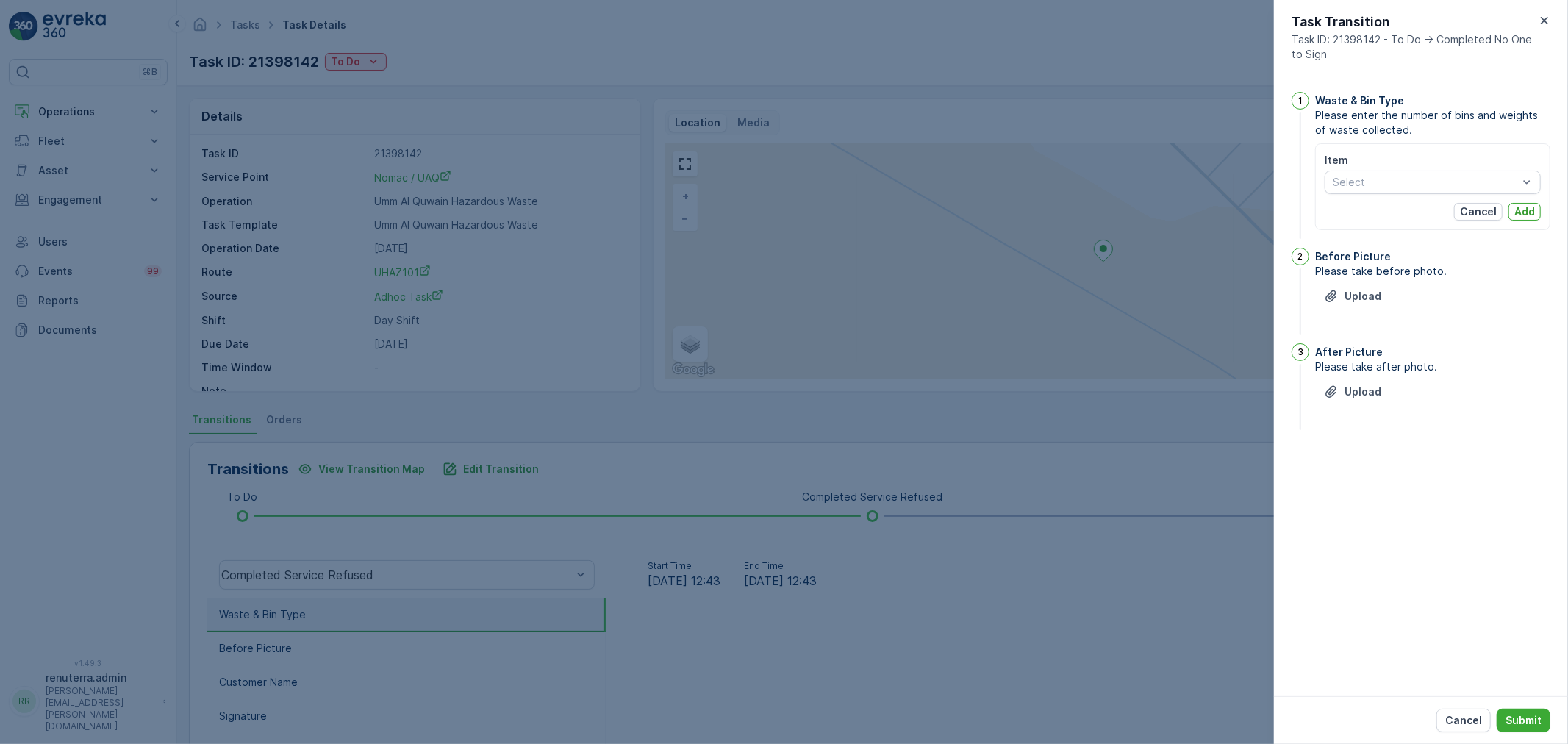
click at [1405, 195] on div "Item Select Cancel Add" at bounding box center [1433, 186] width 216 height 68
click at [1380, 236] on span "Chemical waste" at bounding box center [1372, 237] width 77 height 12
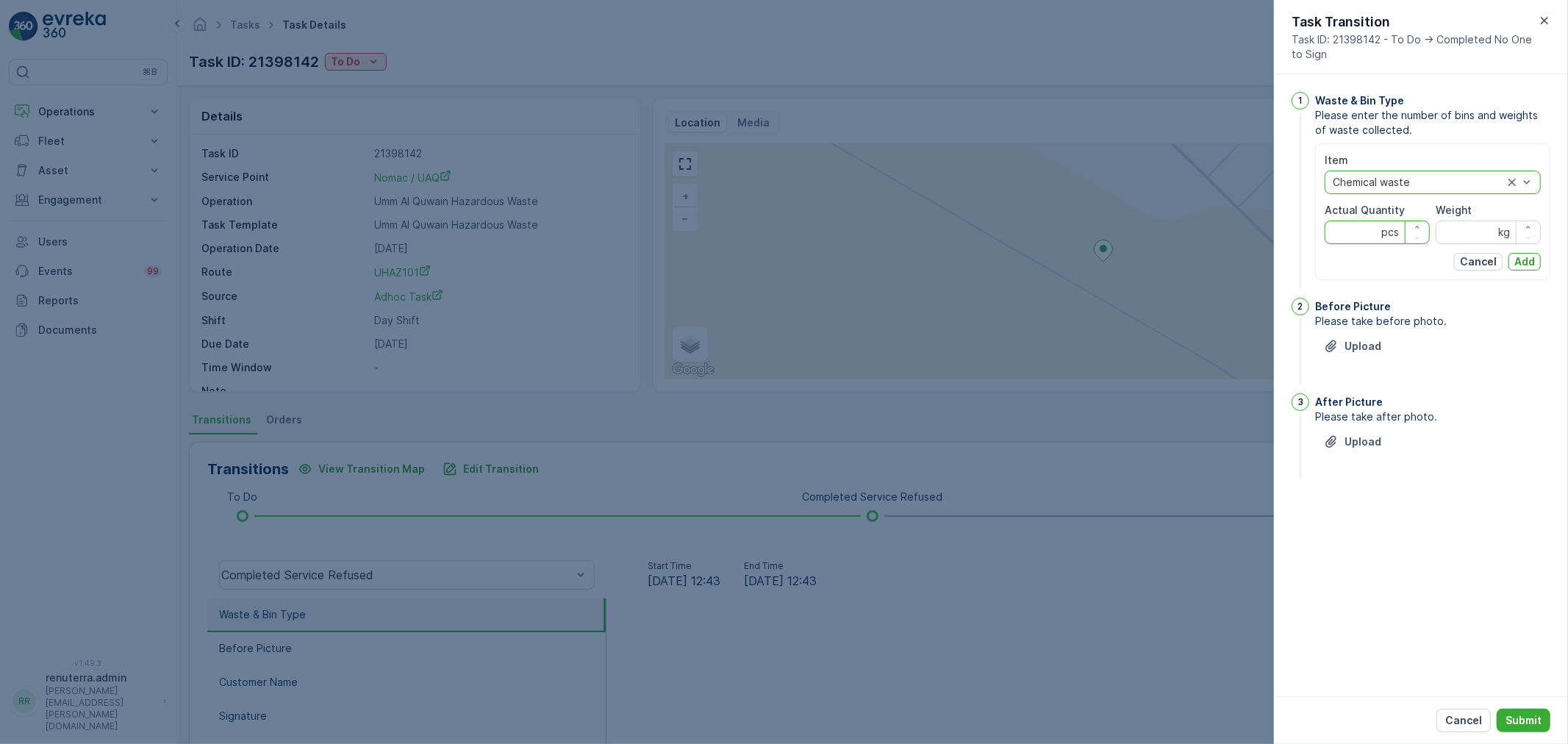
click at [1363, 237] on Quantity "Actual Quantity" at bounding box center [1376, 232] width 105 height 23
type Quantity "1"
click at [1458, 236] on input "Weight" at bounding box center [1488, 232] width 105 height 23
type input "4140"
click at [1530, 256] on p "Add" at bounding box center [1524, 261] width 20 height 15
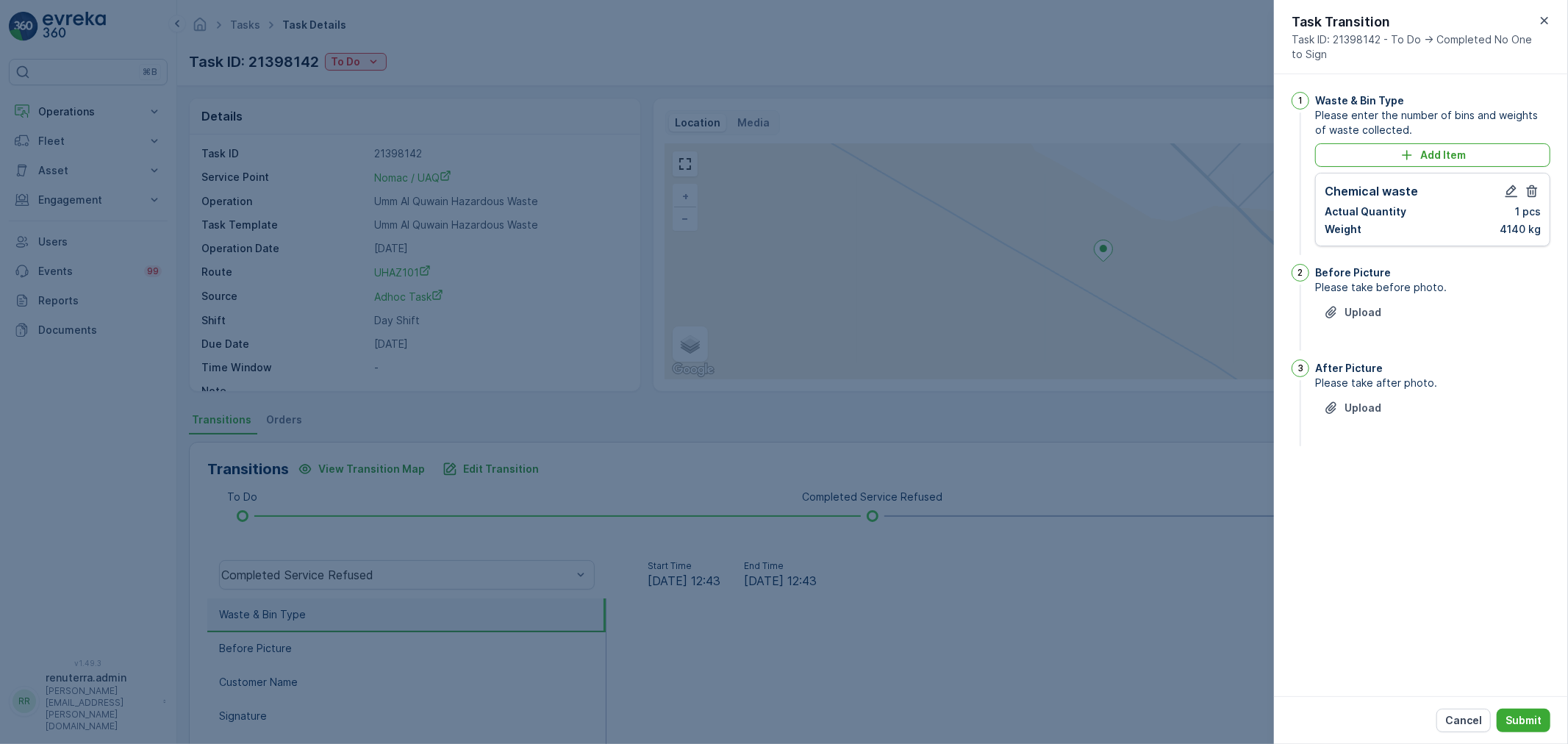
click at [1345, 332] on div "Upload" at bounding box center [1433, 321] width 235 height 41
click at [1339, 313] on div "Upload" at bounding box center [1352, 312] width 58 height 15
click at [1362, 487] on p "Upload" at bounding box center [1362, 481] width 37 height 15
click at [1521, 706] on div "Cancel Submit" at bounding box center [1421, 719] width 294 height 47
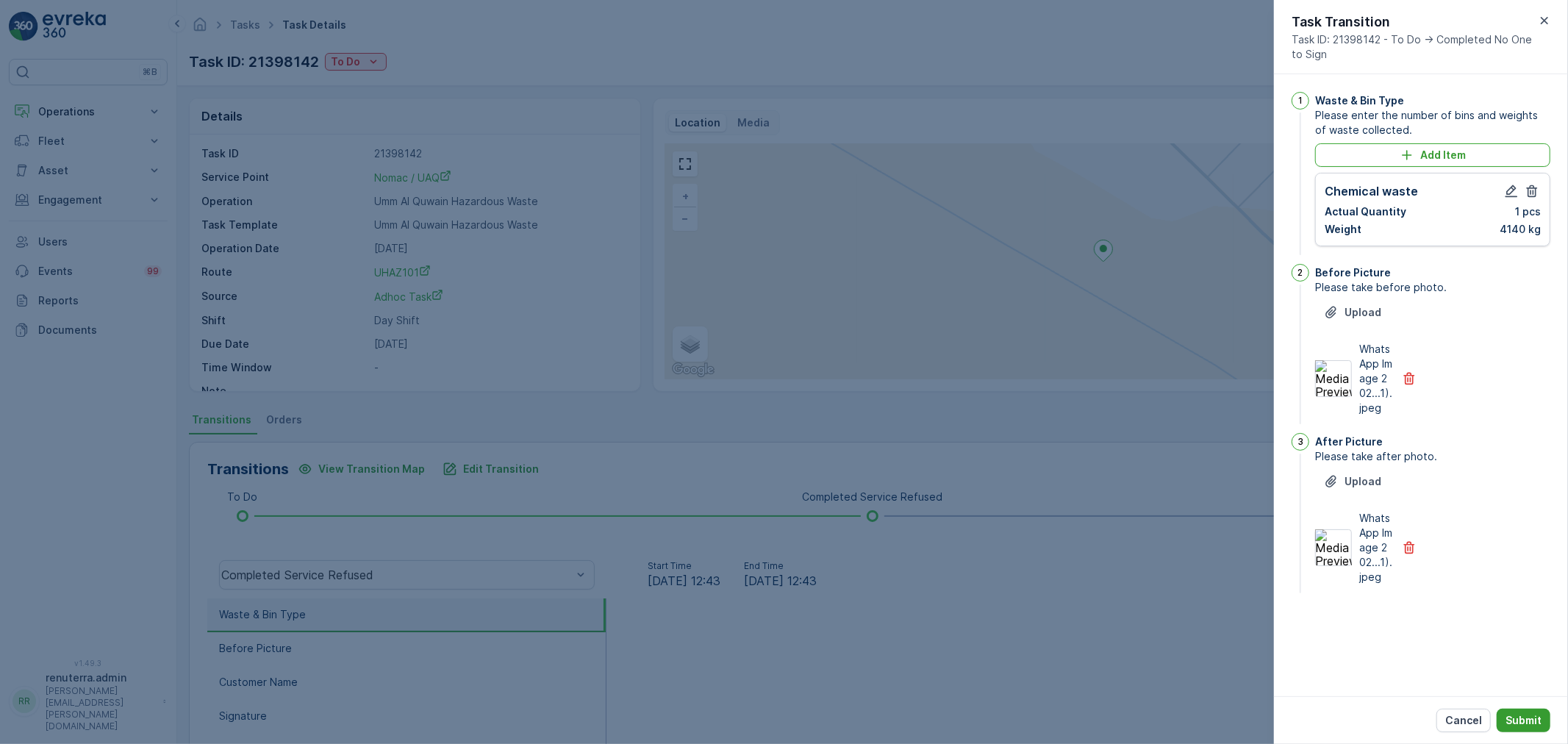
click at [1524, 711] on button "Submit" at bounding box center [1523, 720] width 54 height 23
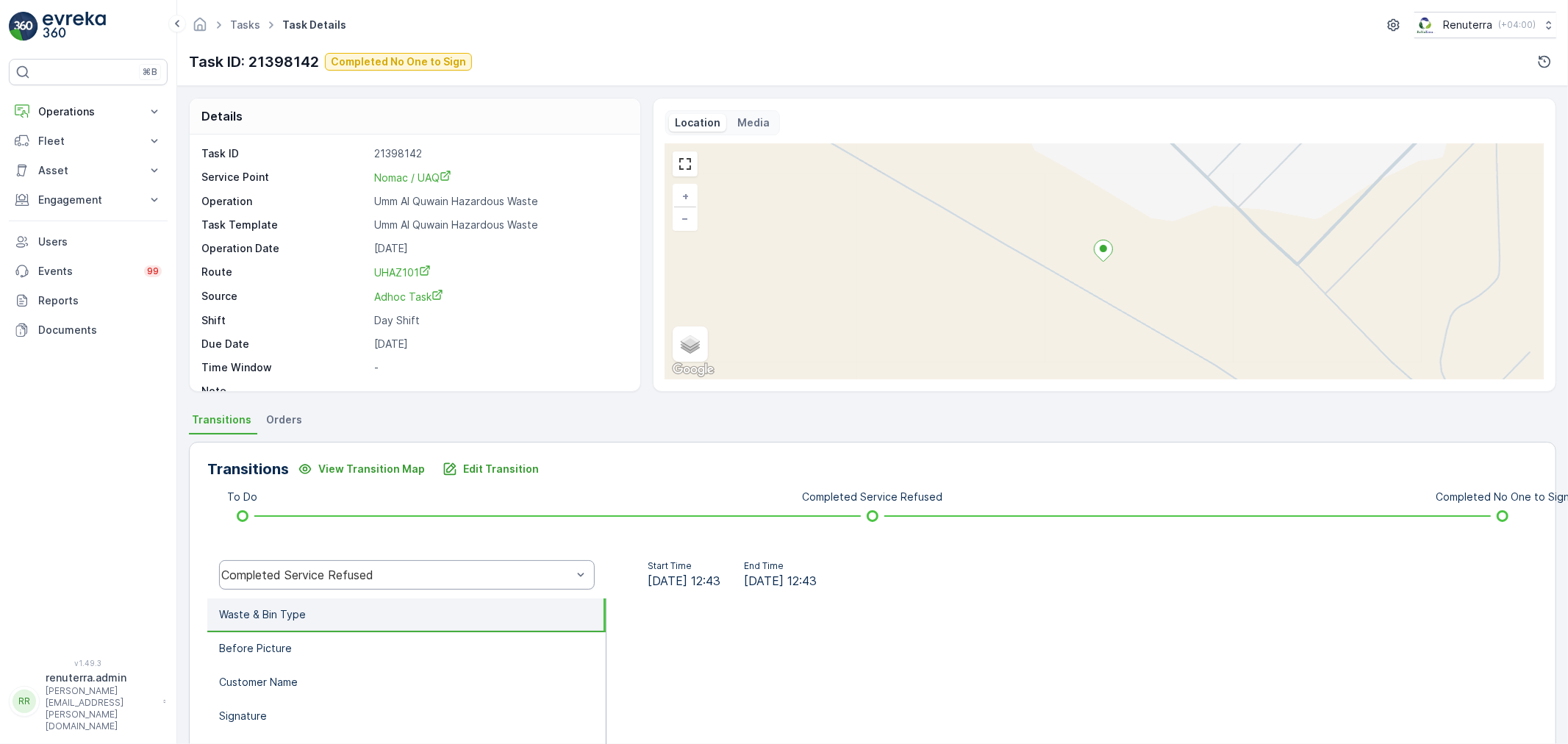
click at [317, 560] on div "Completed Service Refused" at bounding box center [406, 574] width 375 height 30
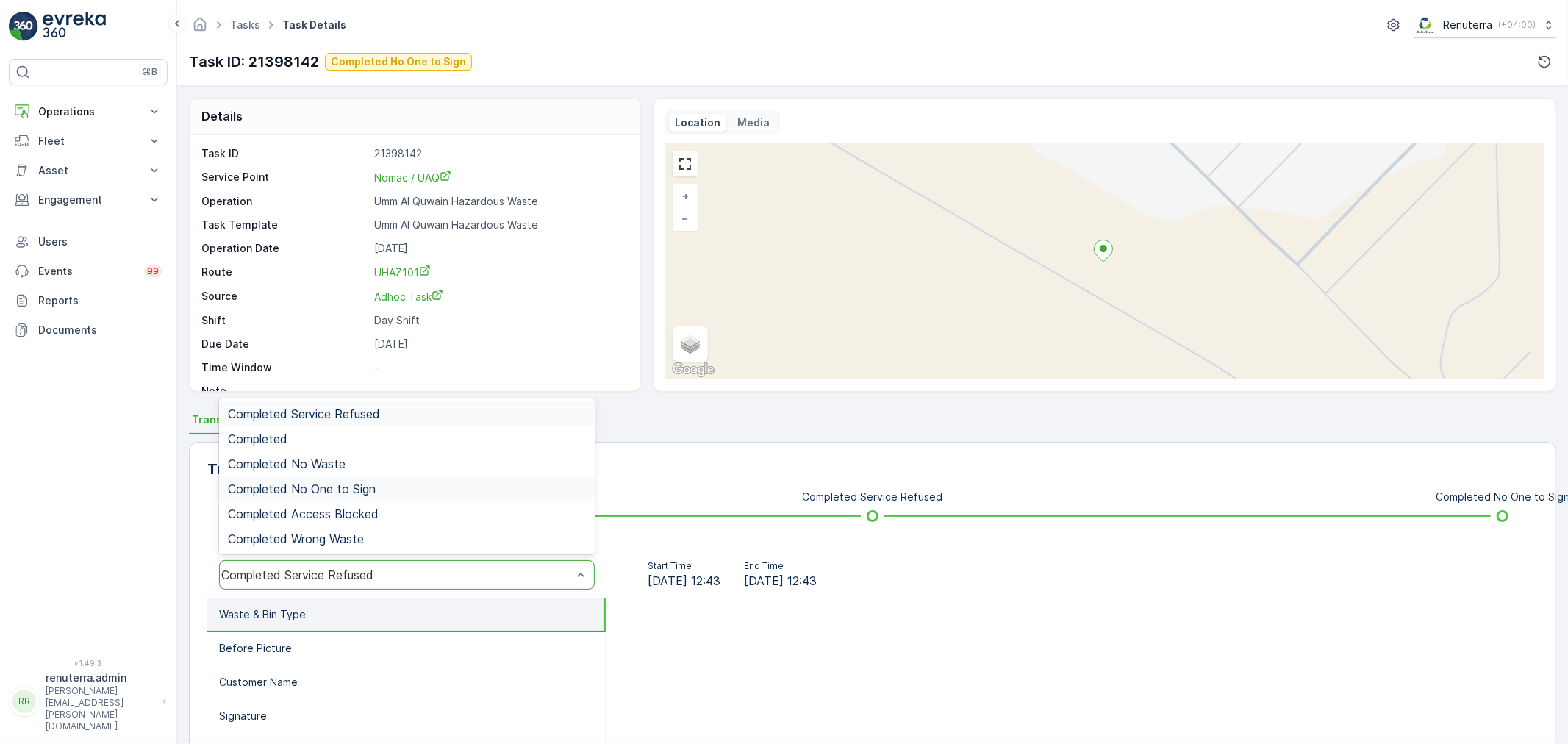
click at [332, 482] on span "Completed No One to Sign" at bounding box center [302, 488] width 148 height 13
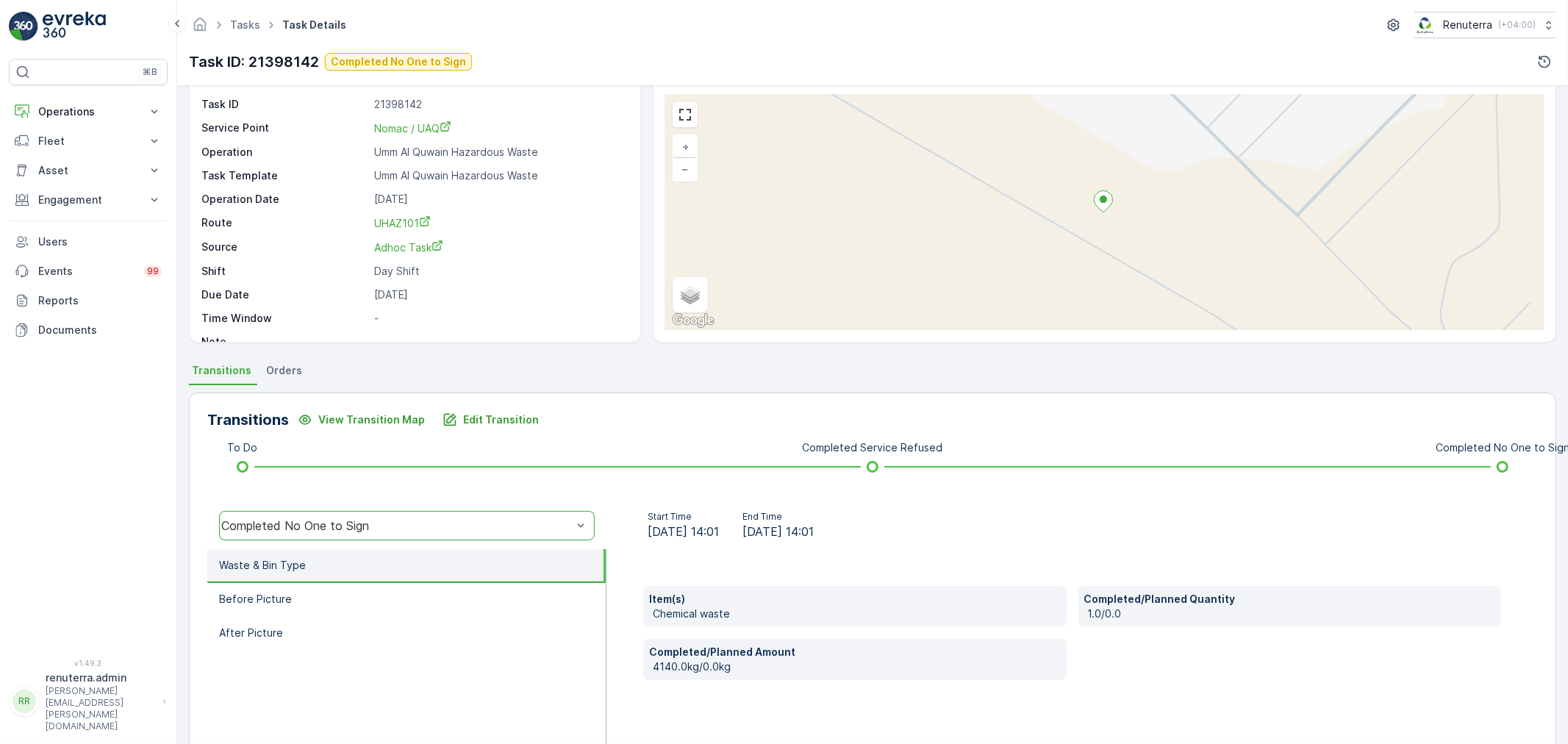
scroll to position [163, 0]
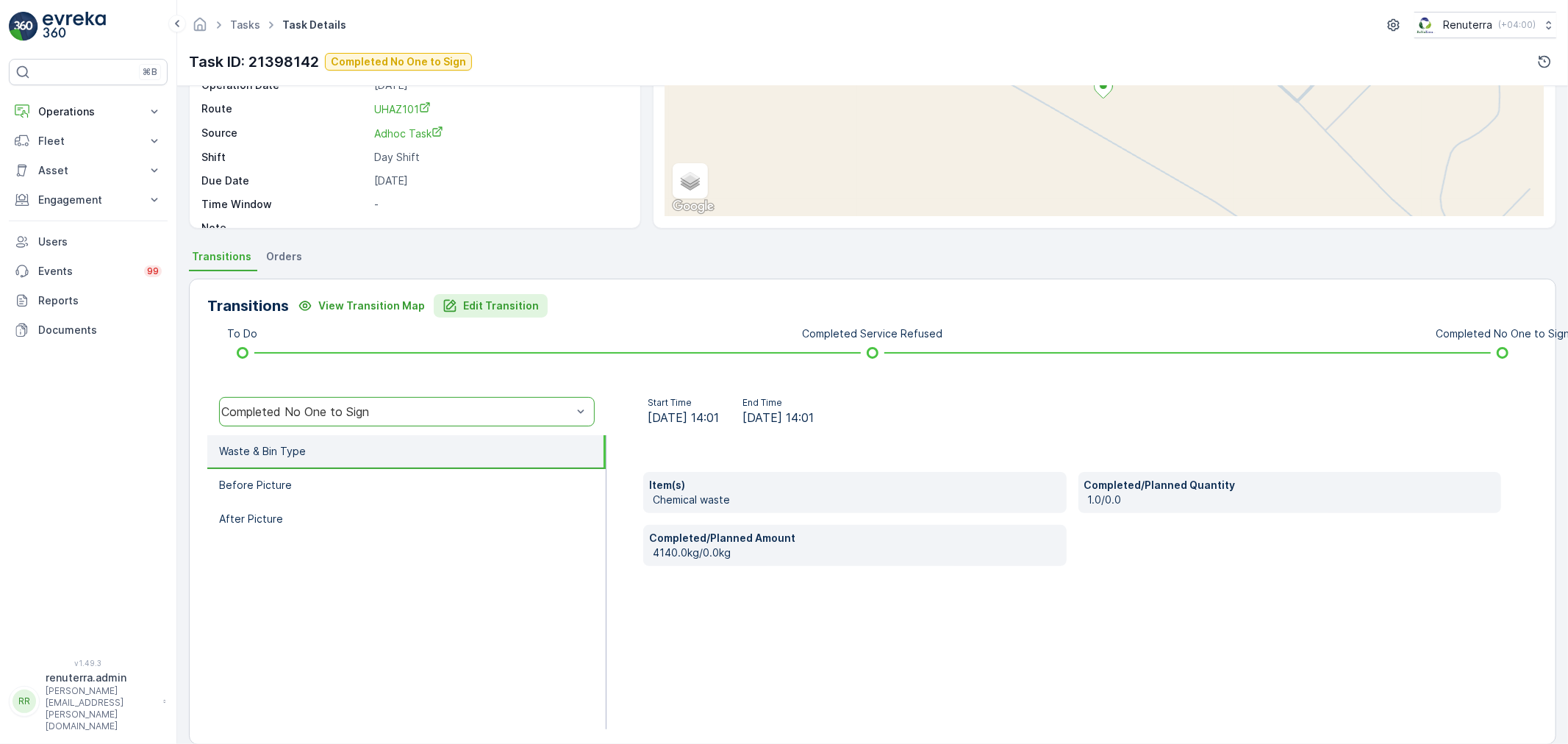
click at [504, 303] on p "Edit Transition" at bounding box center [501, 305] width 76 height 15
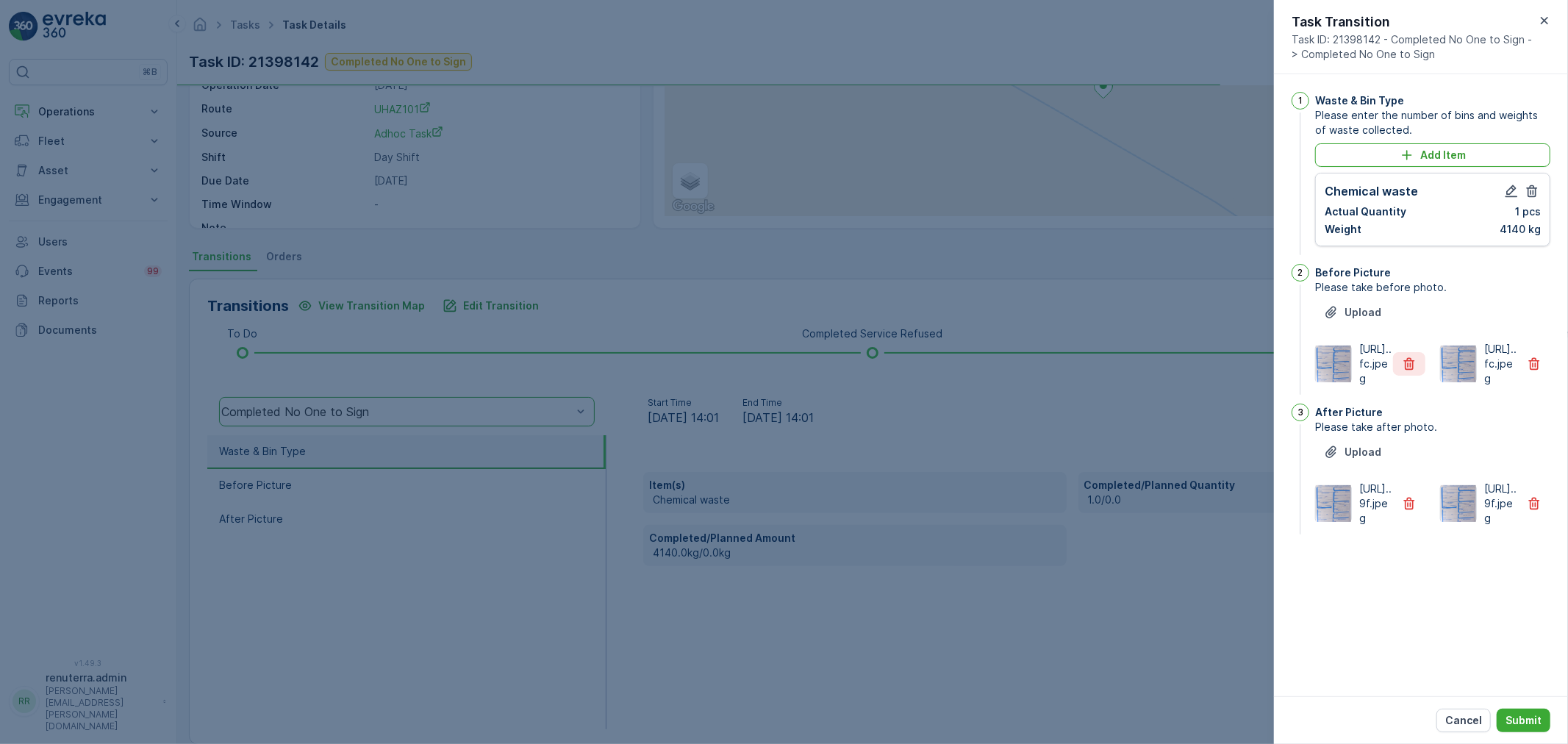
click at [1413, 371] on icon "button" at bounding box center [1409, 363] width 15 height 15
click at [1417, 515] on button "button" at bounding box center [1409, 504] width 33 height 23
click at [1545, 721] on button "Submit" at bounding box center [1523, 720] width 54 height 23
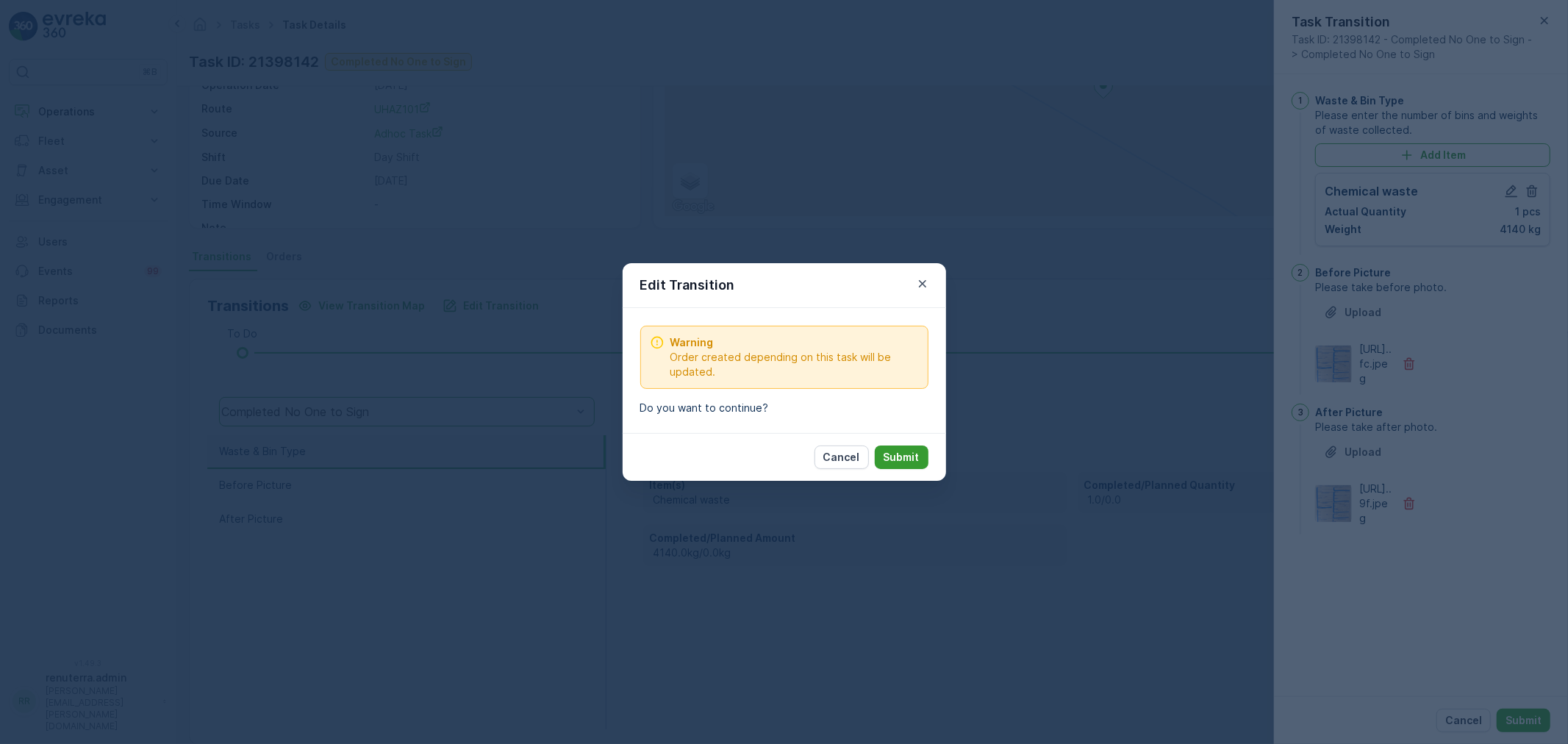
click at [895, 457] on p "Submit" at bounding box center [902, 457] width 36 height 15
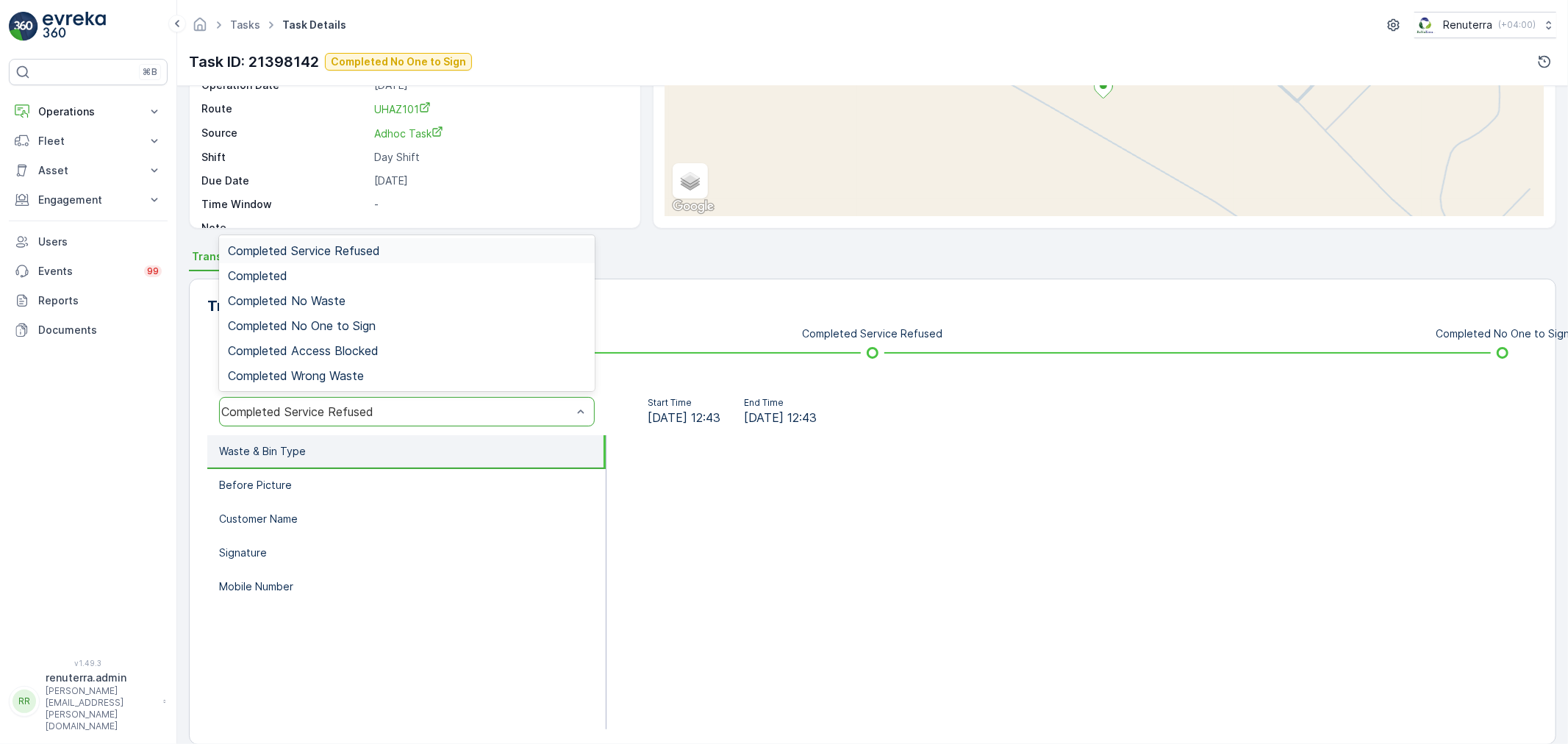
click at [279, 423] on div "Completed Service Refused" at bounding box center [406, 412] width 375 height 30
click at [310, 323] on span "Completed No One to Sign" at bounding box center [302, 325] width 148 height 13
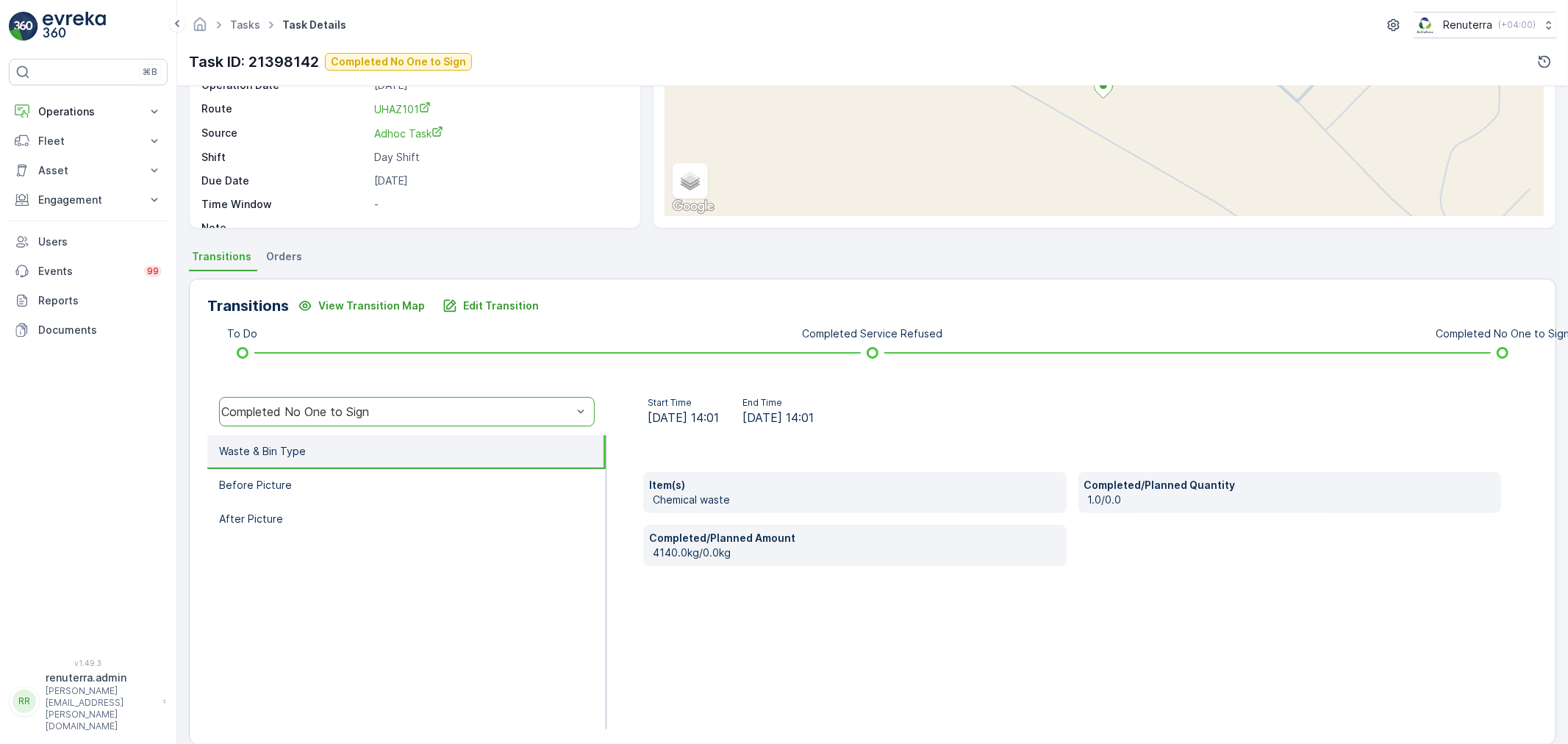
click at [388, 466] on li "Waste & Bin Type" at bounding box center [406, 451] width 399 height 33
click at [379, 507] on li "After Picture" at bounding box center [406, 519] width 399 height 33
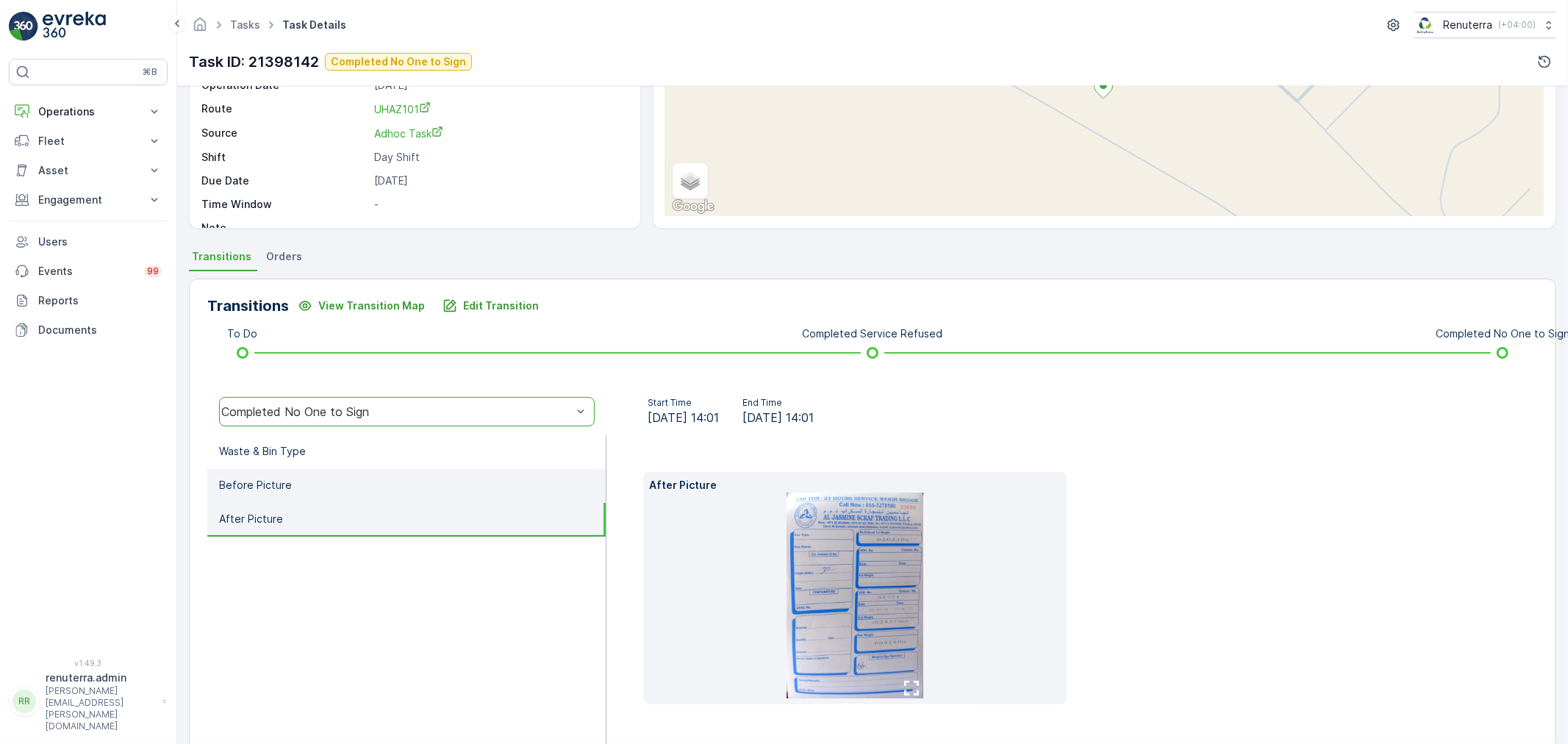
click at [373, 476] on li "Before Picture" at bounding box center [406, 485] width 399 height 33
click at [390, 509] on li "After Picture" at bounding box center [406, 519] width 399 height 33
click at [339, 423] on div "Completed No One to Sign" at bounding box center [406, 412] width 375 height 30
click at [385, 476] on li "Before Picture" at bounding box center [406, 485] width 399 height 33
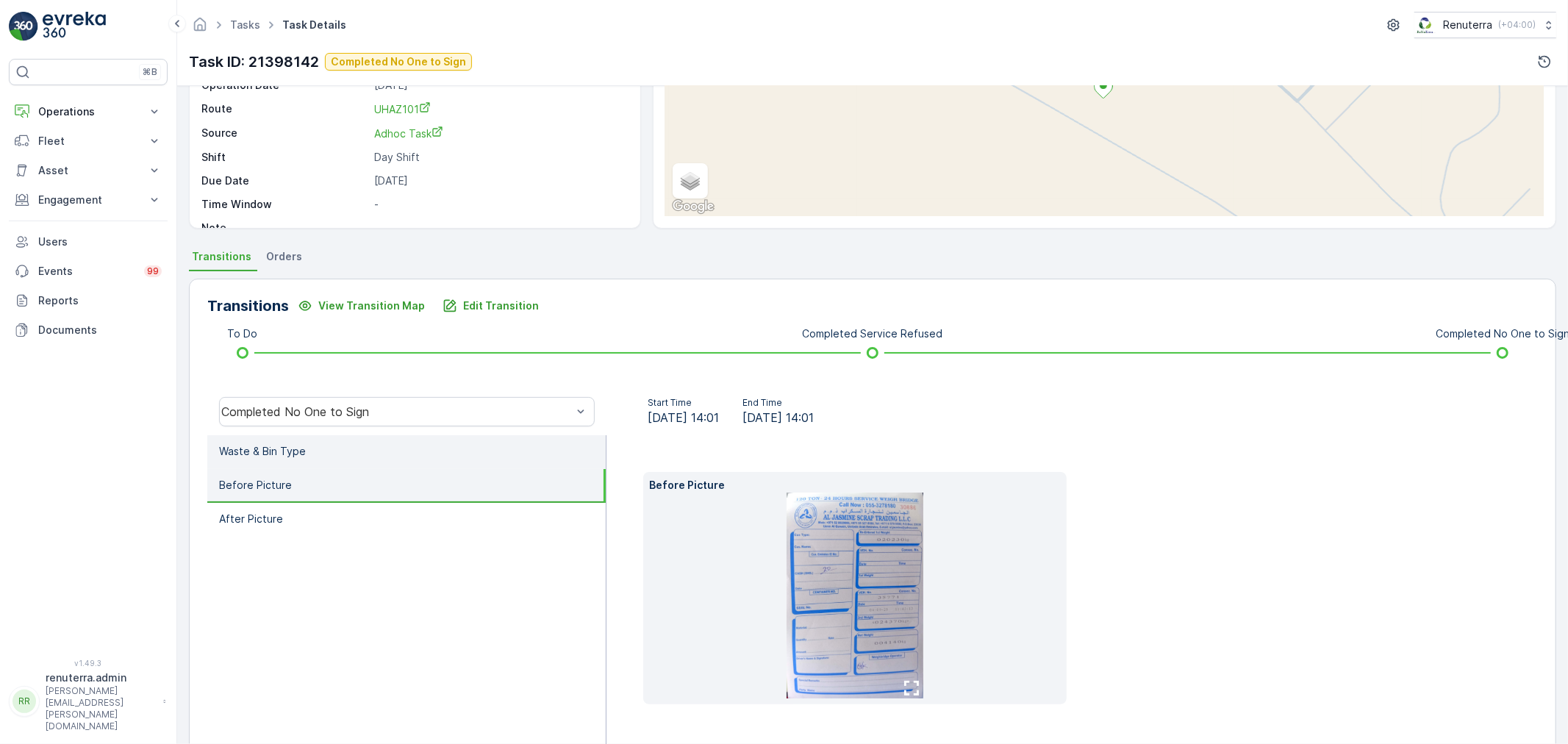
click at [375, 463] on li "Waste & Bin Type" at bounding box center [406, 451] width 399 height 33
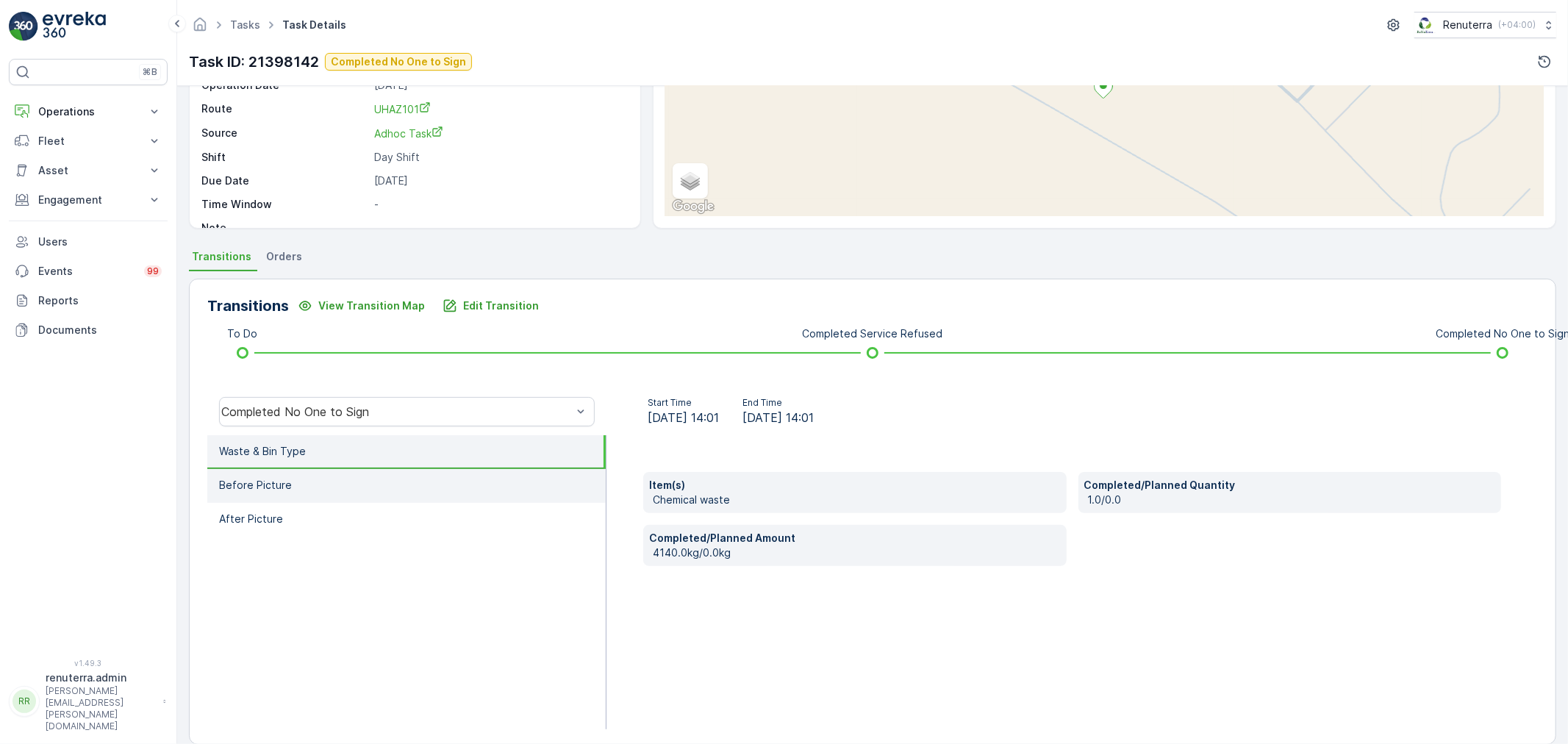
click at [373, 497] on li "Before Picture" at bounding box center [406, 485] width 399 height 33
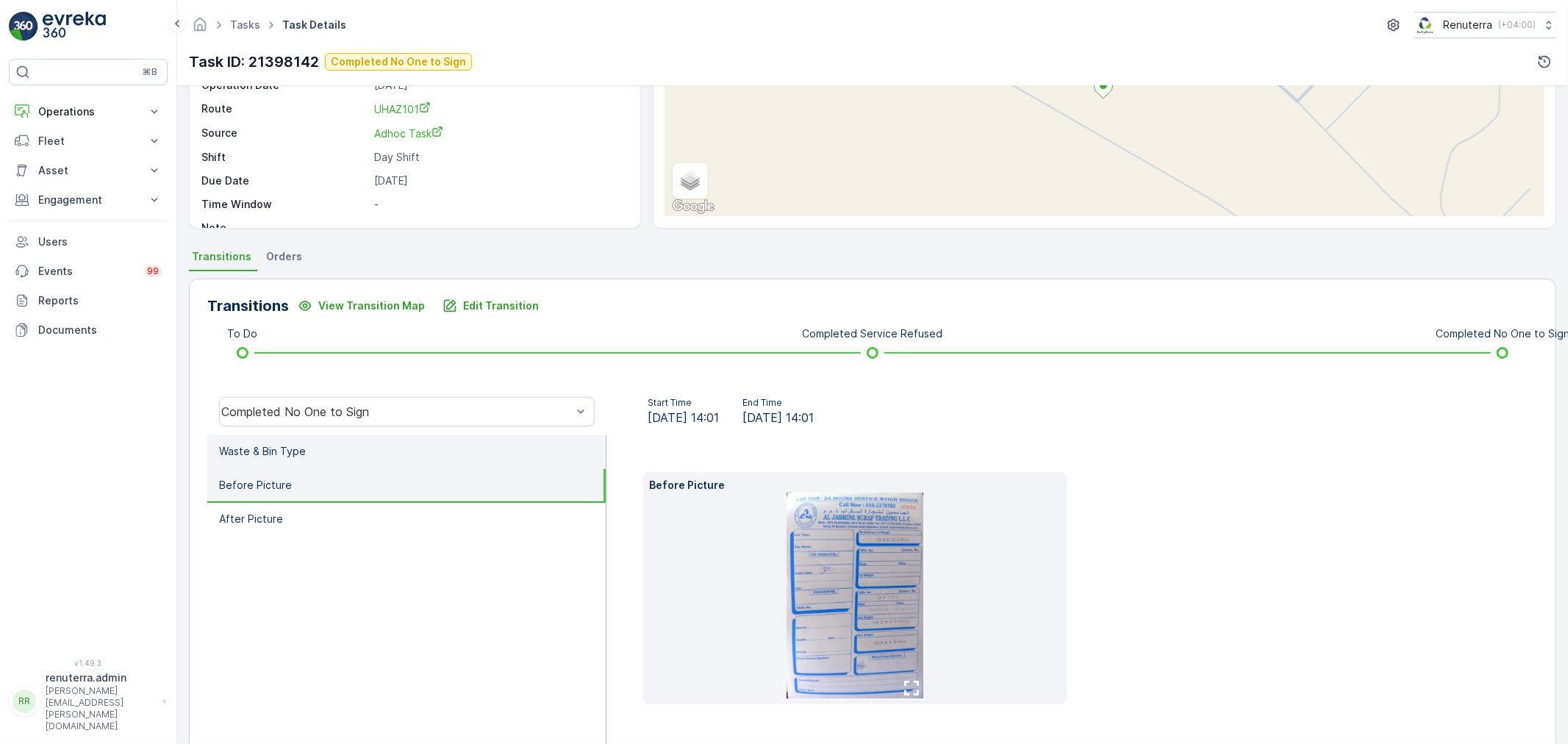
click at [357, 465] on li "Waste & Bin Type" at bounding box center [406, 451] width 399 height 33
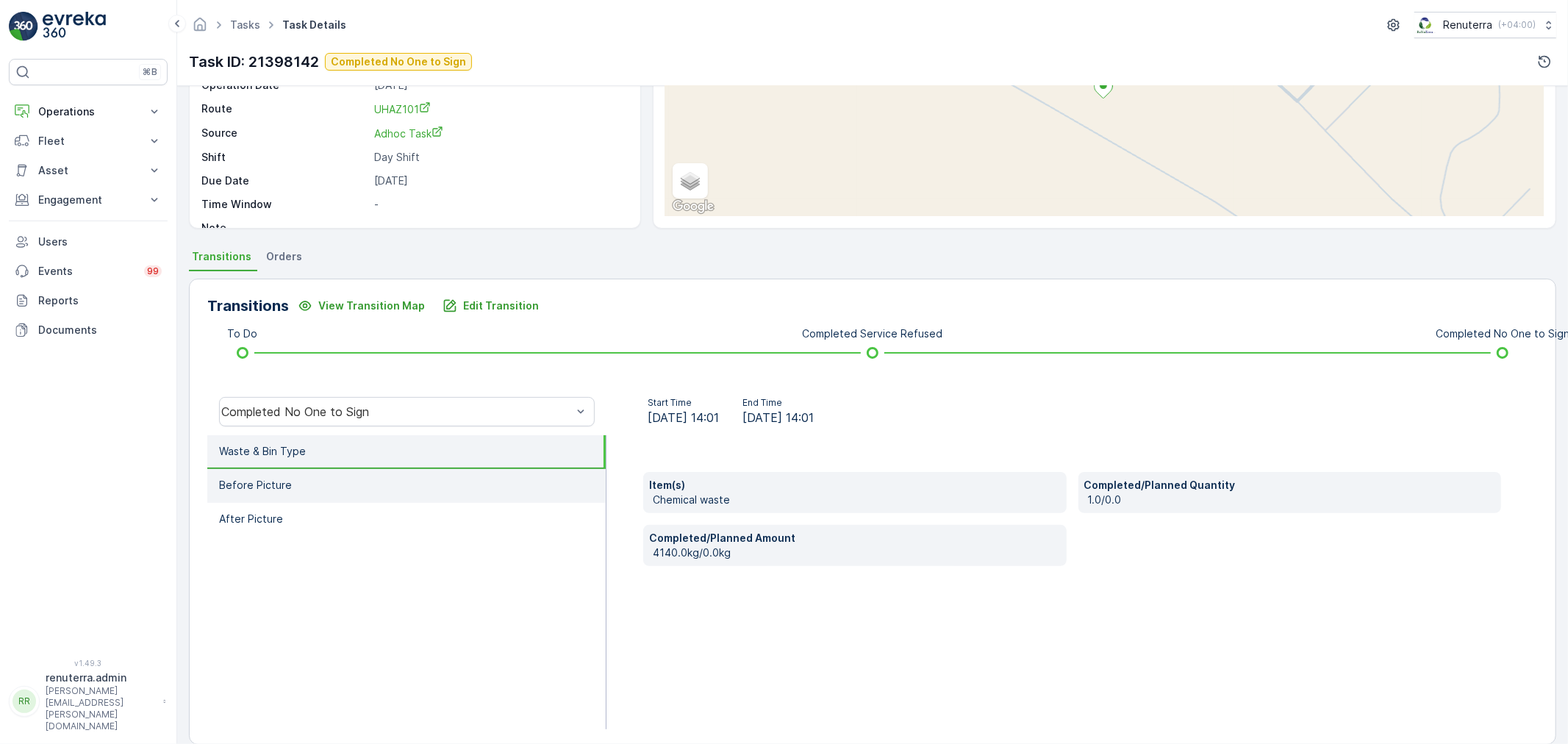
click at [367, 483] on li "Before Picture" at bounding box center [406, 485] width 399 height 33
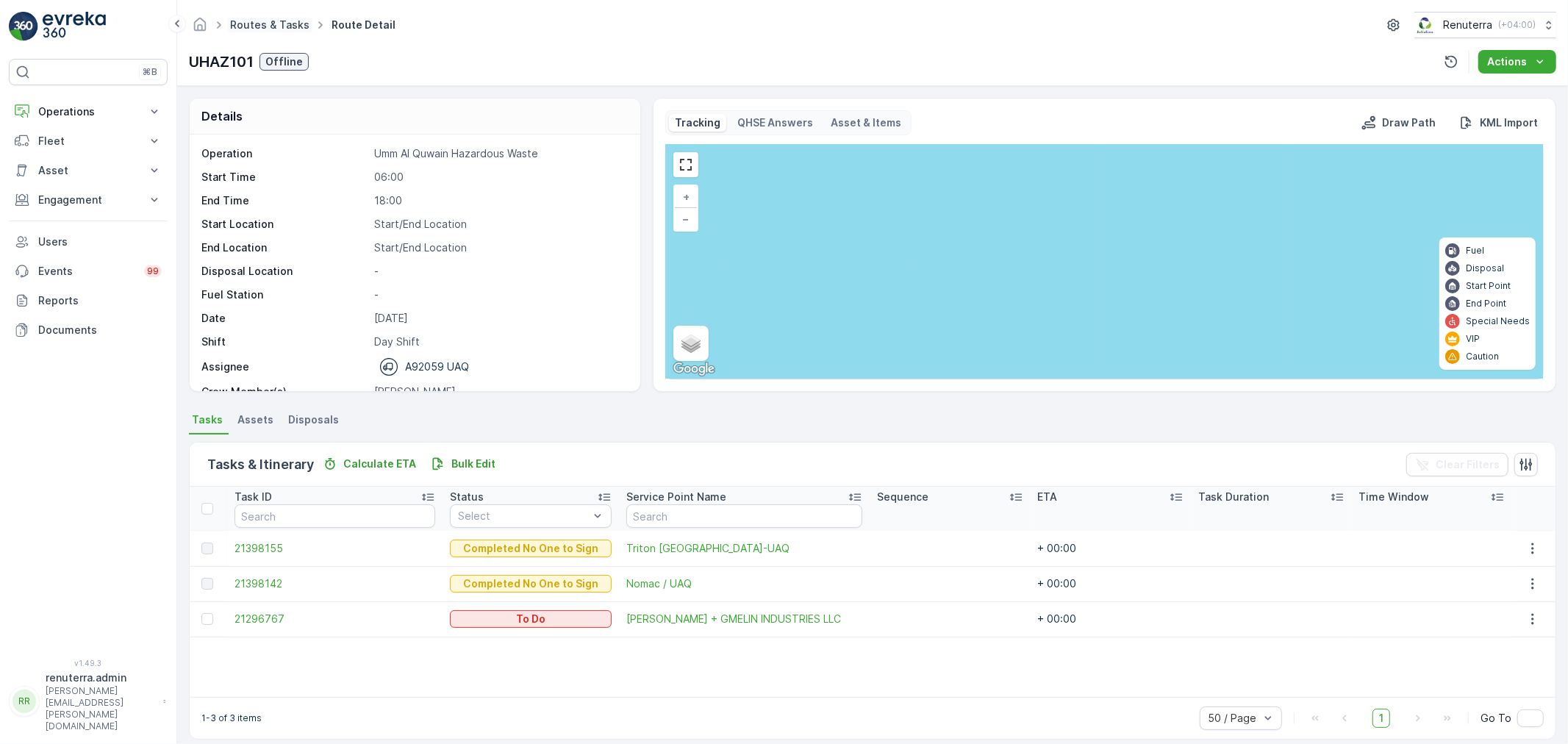
click at [265, 24] on link "Routes & Tasks" at bounding box center [270, 25] width 79 height 12
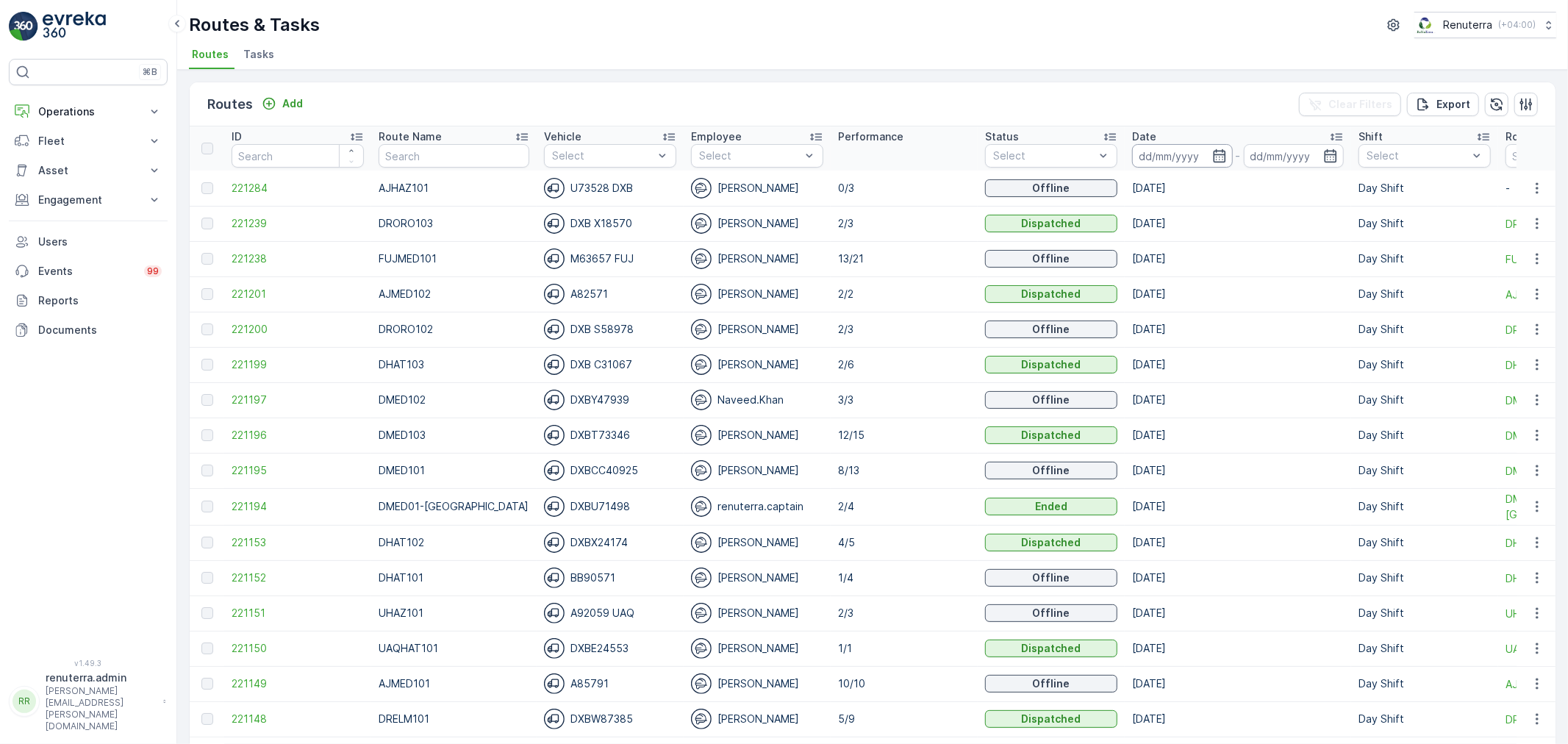
click at [1169, 160] on input at bounding box center [1182, 156] width 100 height 23
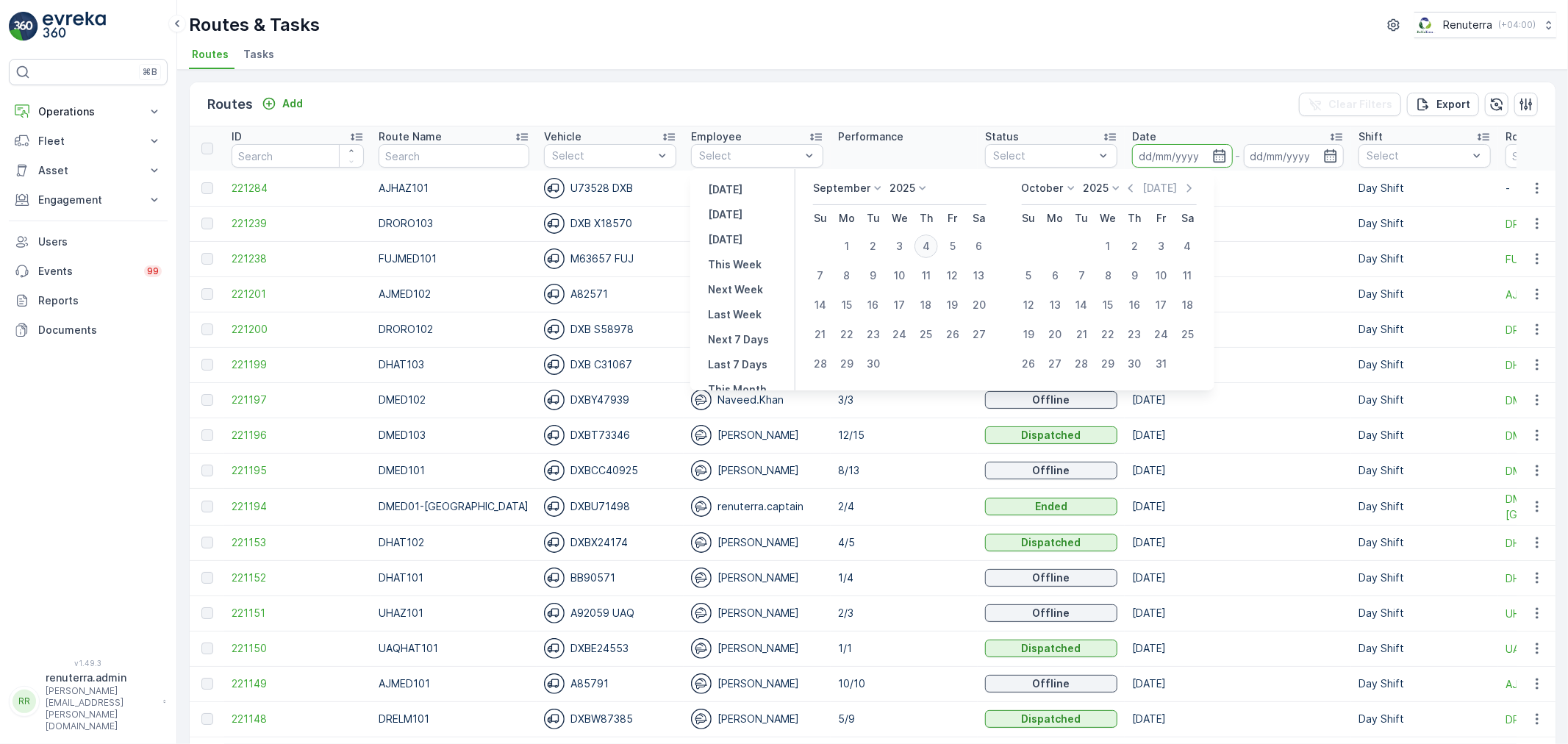
click at [922, 248] on div "4" at bounding box center [926, 246] width 23 height 23
type input "04.09.2025"
click at [921, 248] on div "4" at bounding box center [926, 246] width 23 height 23
type input "04.09.2025"
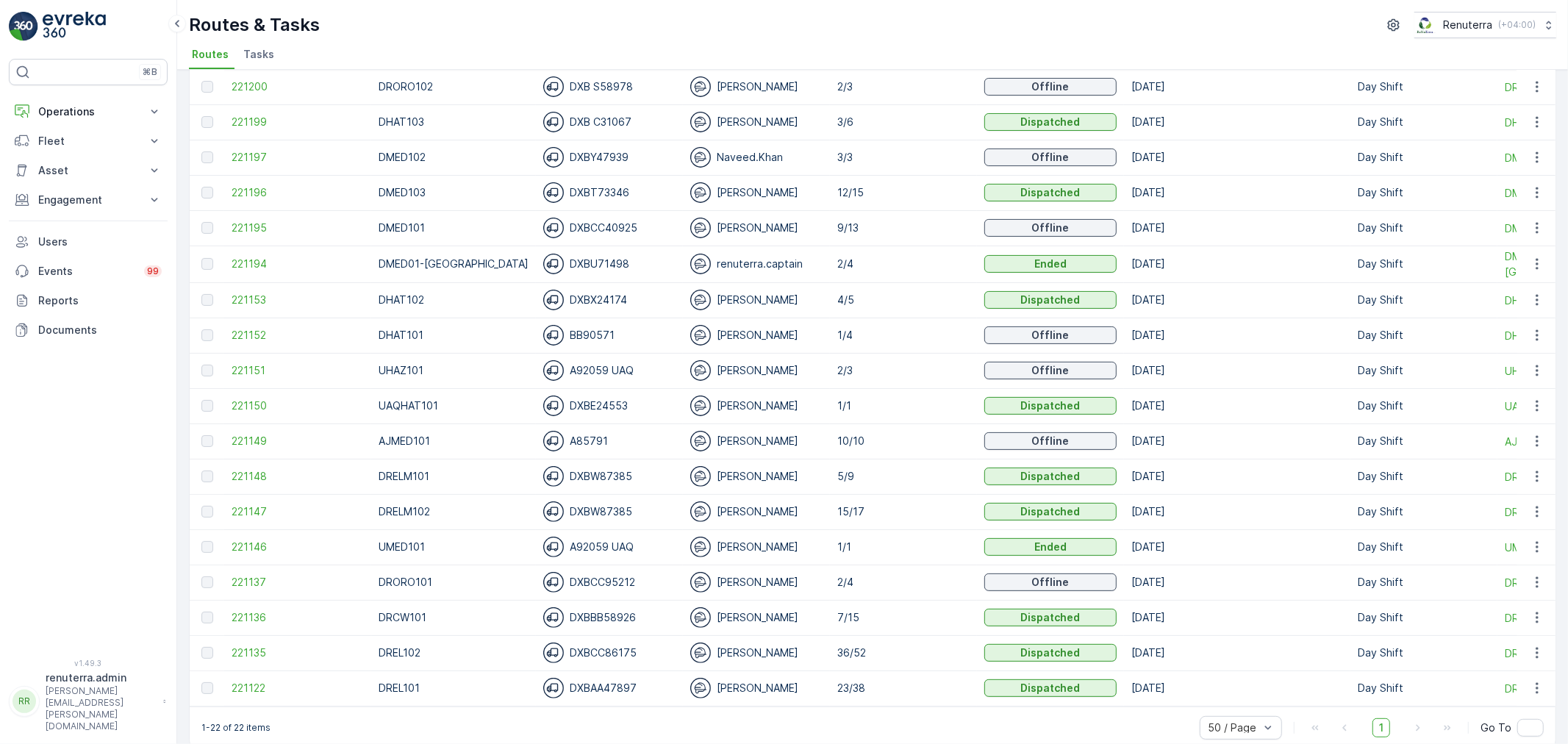
scroll to position [244, 0]
click at [265, 613] on span "221136" at bounding box center [297, 615] width 132 height 15
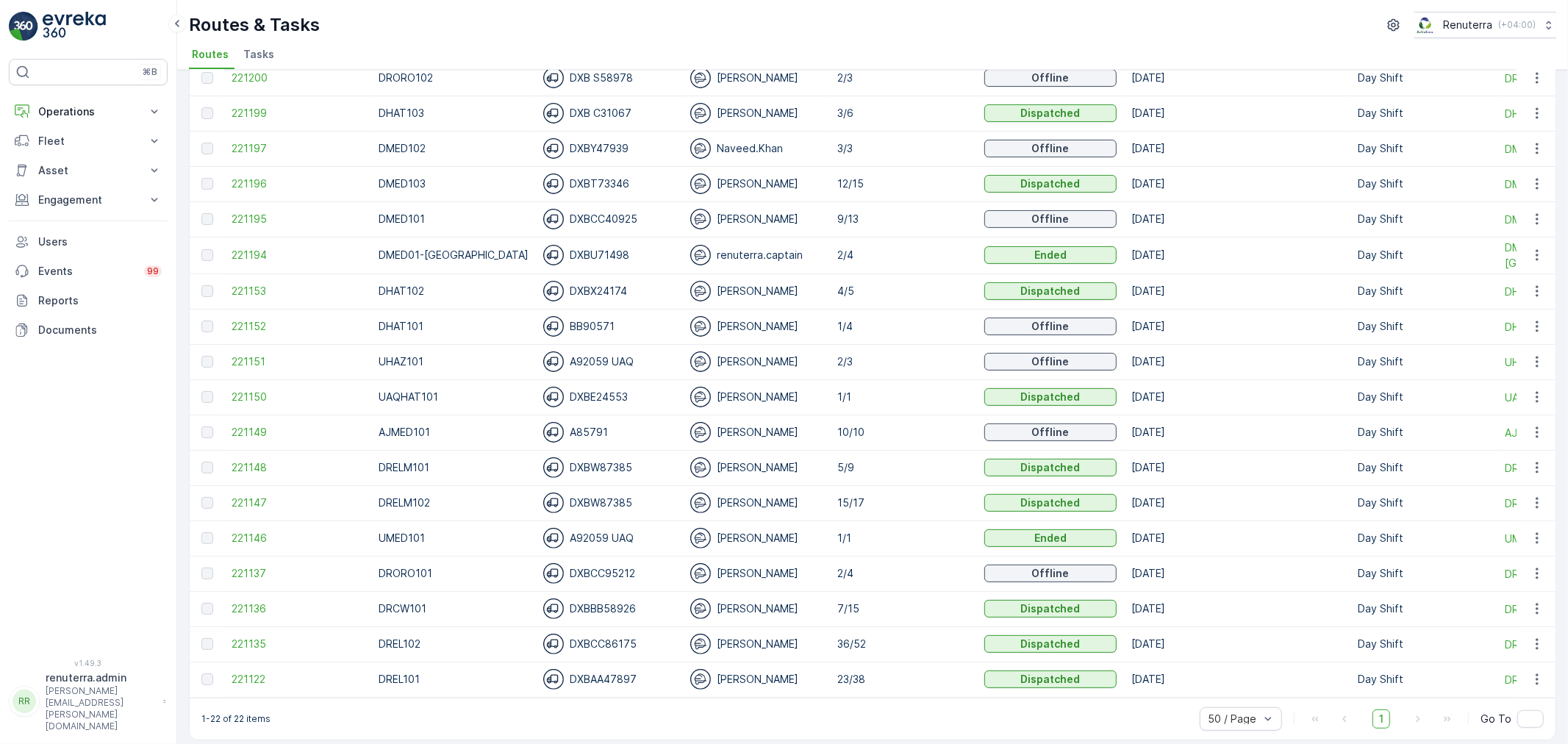
scroll to position [266, 0]
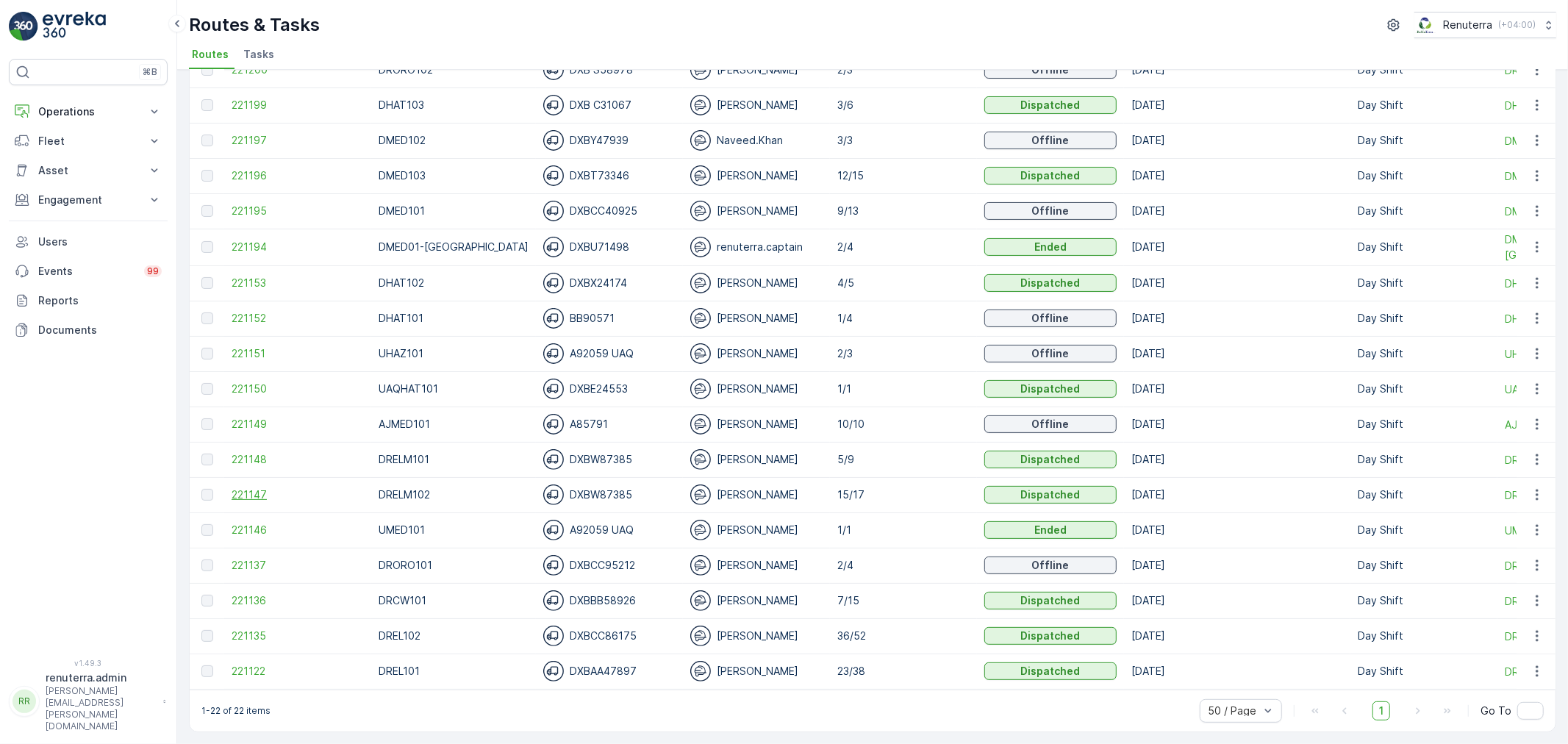
click at [277, 487] on span "221147" at bounding box center [297, 494] width 132 height 15
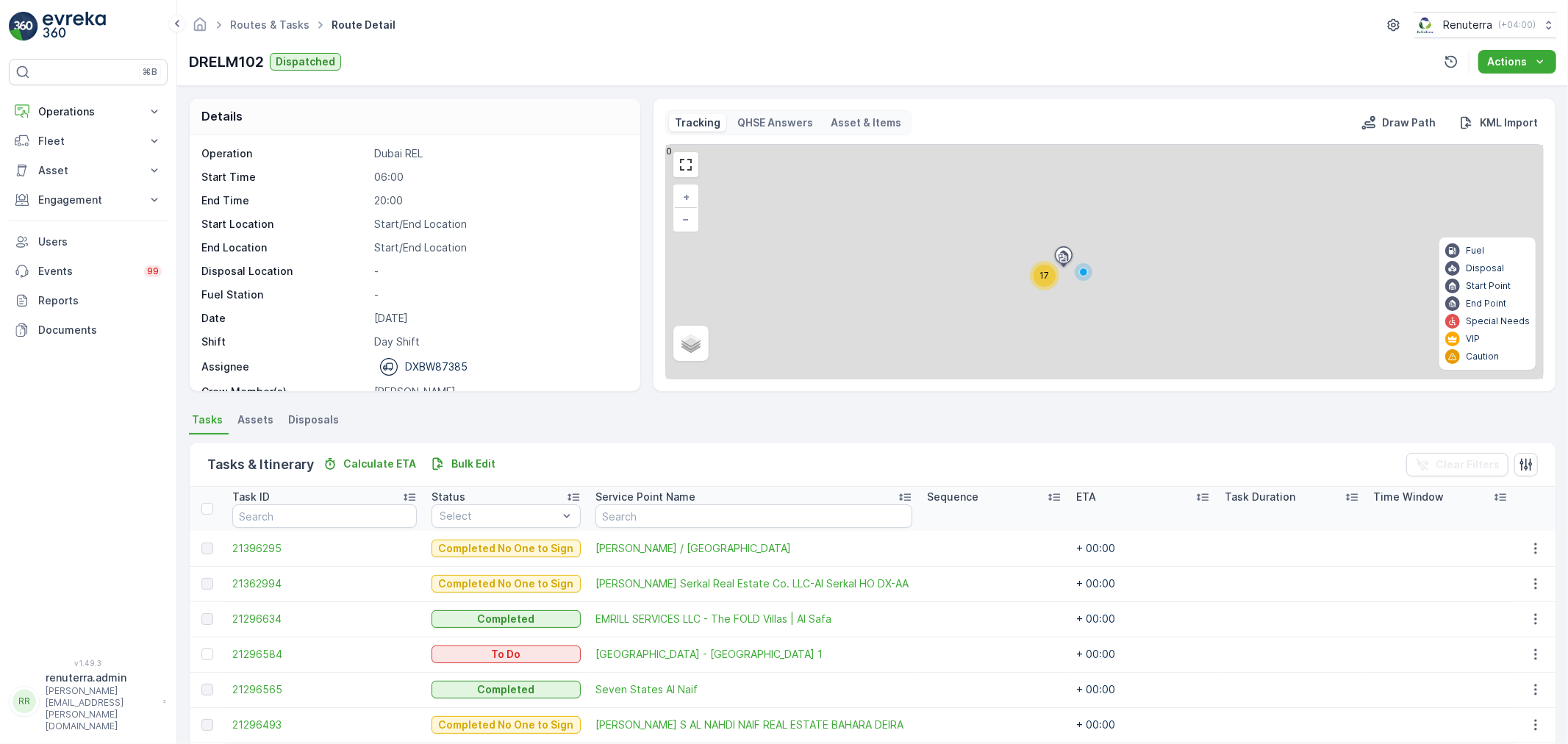
click at [1051, 270] on div "17" at bounding box center [1045, 275] width 22 height 22
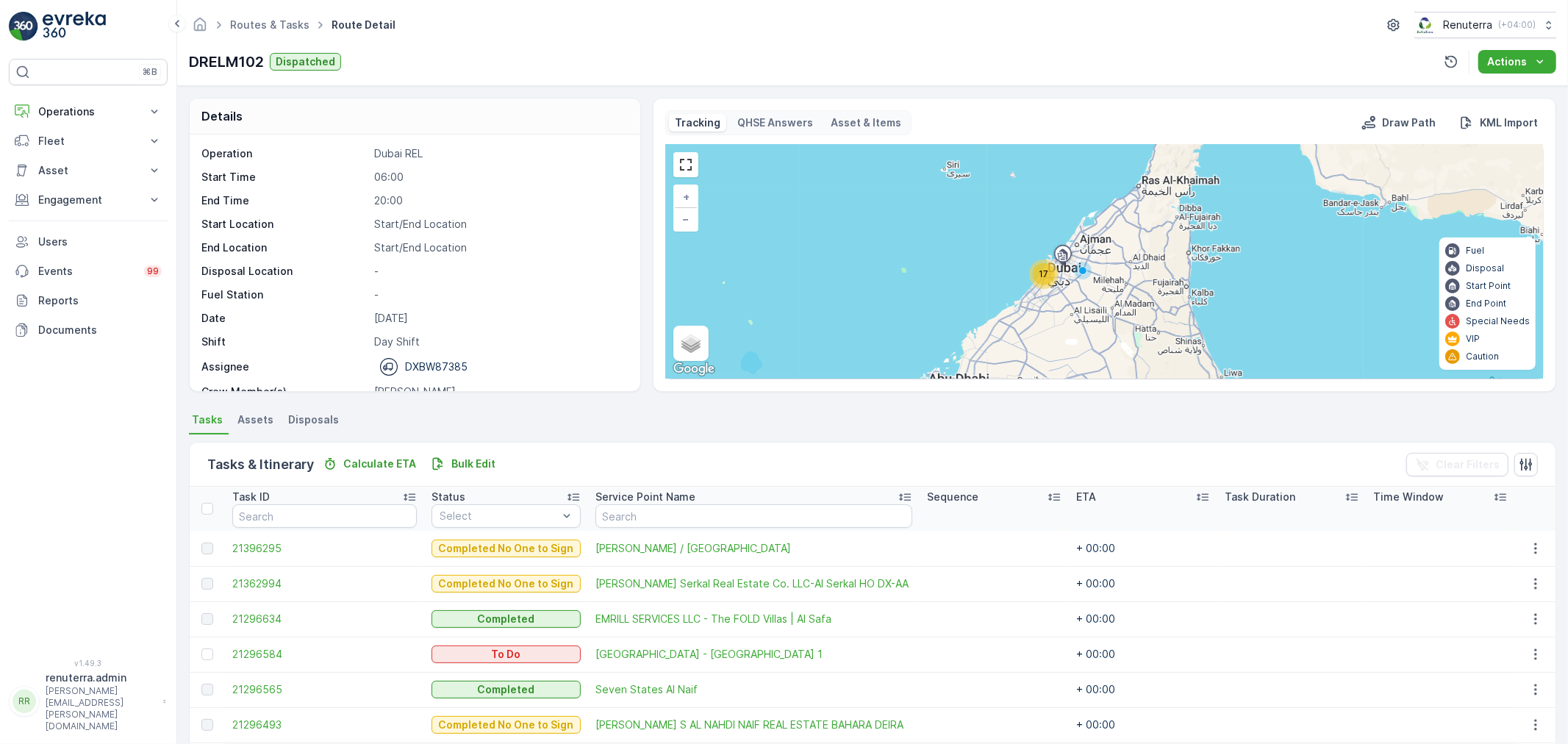
click at [1049, 270] on div "17" at bounding box center [1044, 274] width 22 height 22
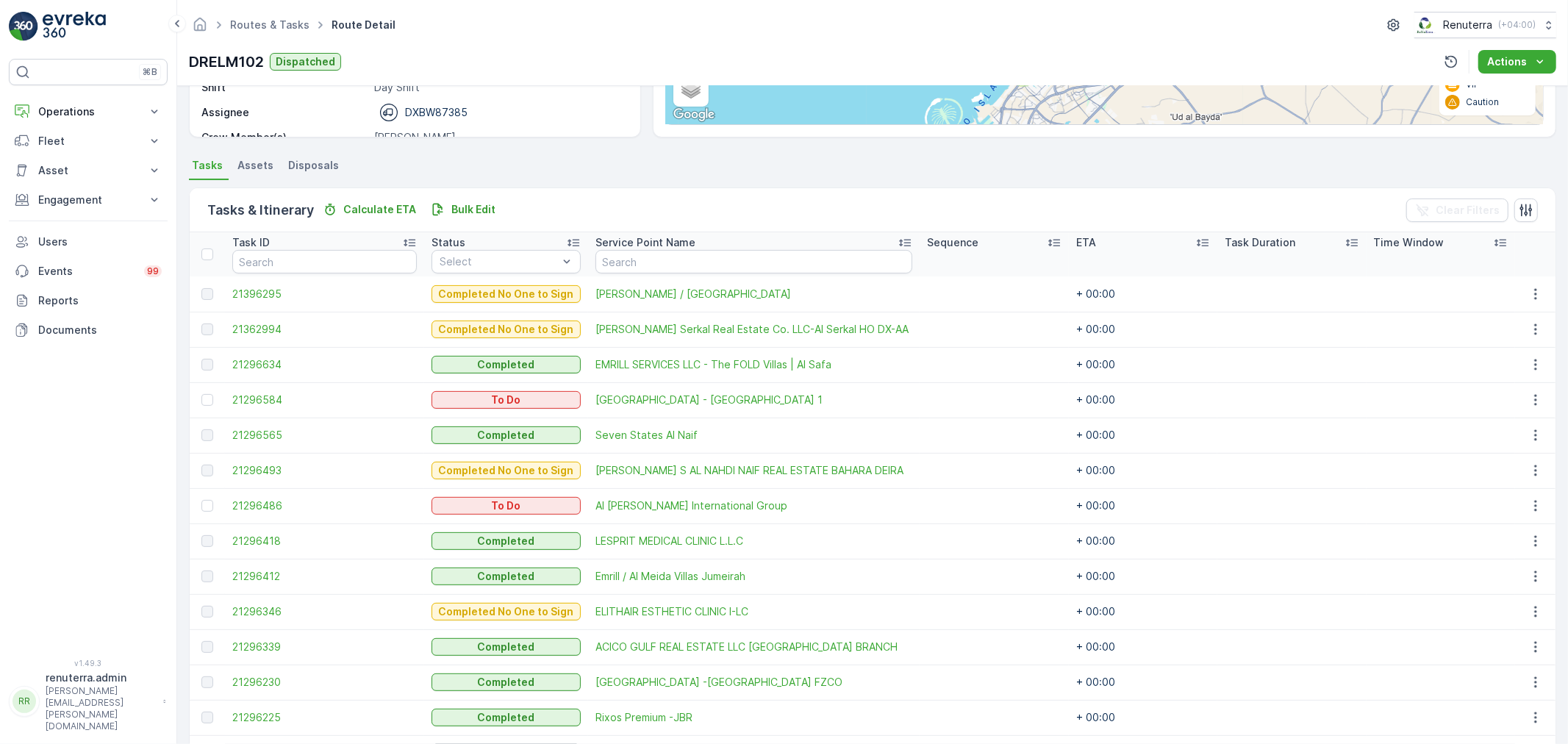
scroll to position [121, 0]
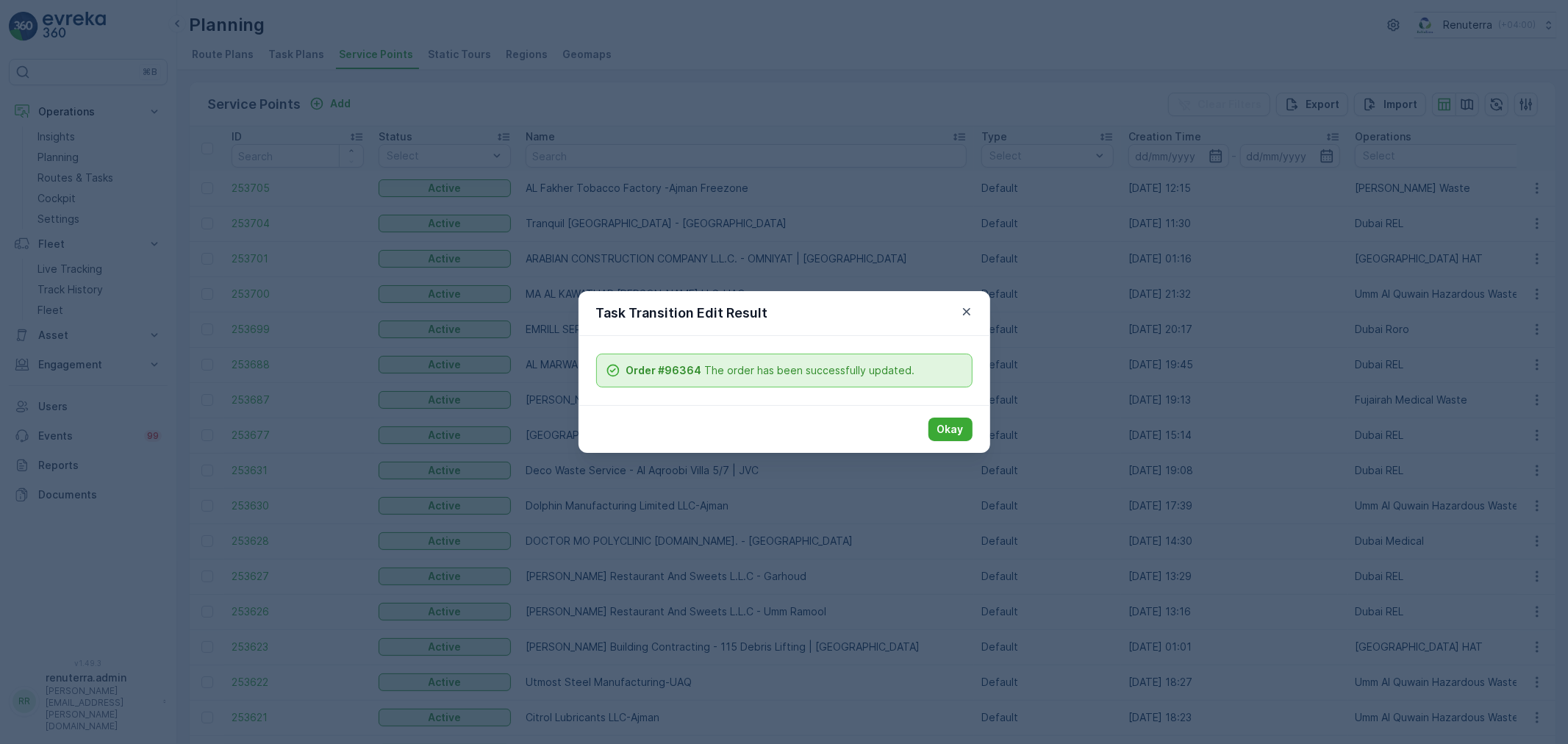
click at [930, 427] on button "Okay" at bounding box center [950, 429] width 44 height 23
